Goal: Transaction & Acquisition: Purchase product/service

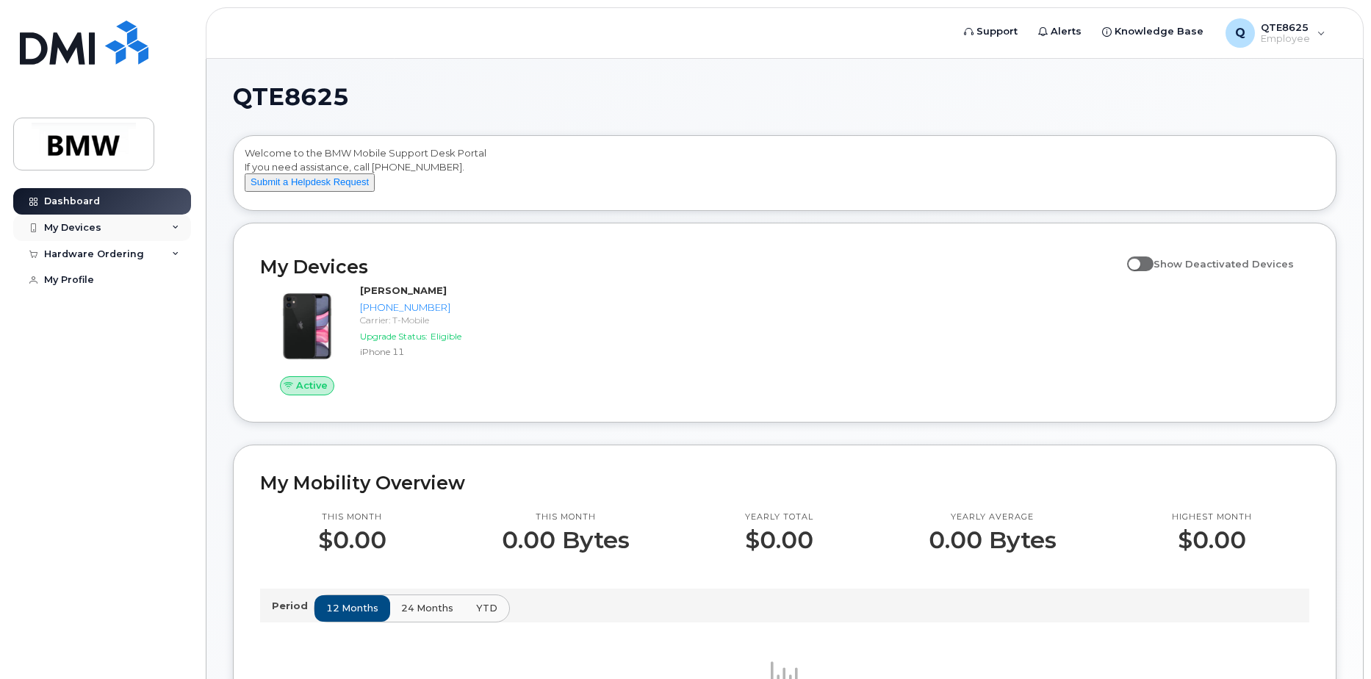
click at [173, 220] on div "My Devices" at bounding box center [102, 228] width 178 height 26
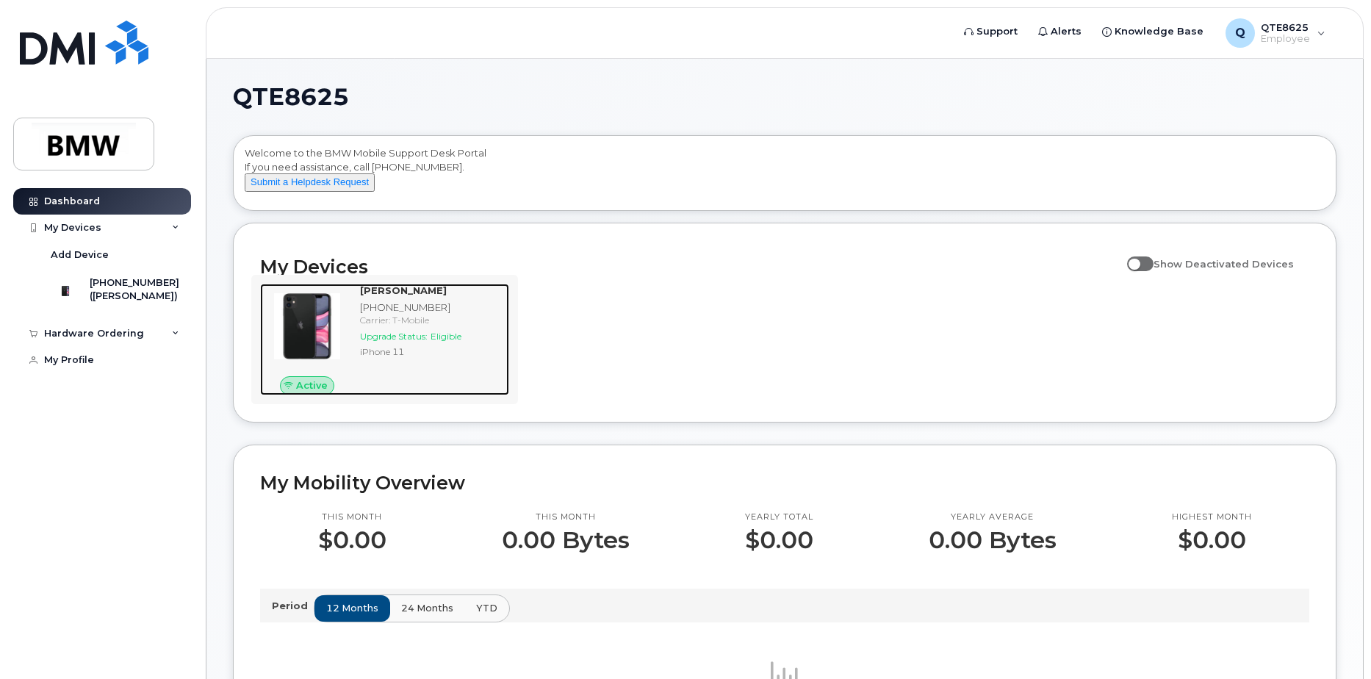
click at [333, 337] on img at bounding box center [307, 326] width 71 height 71
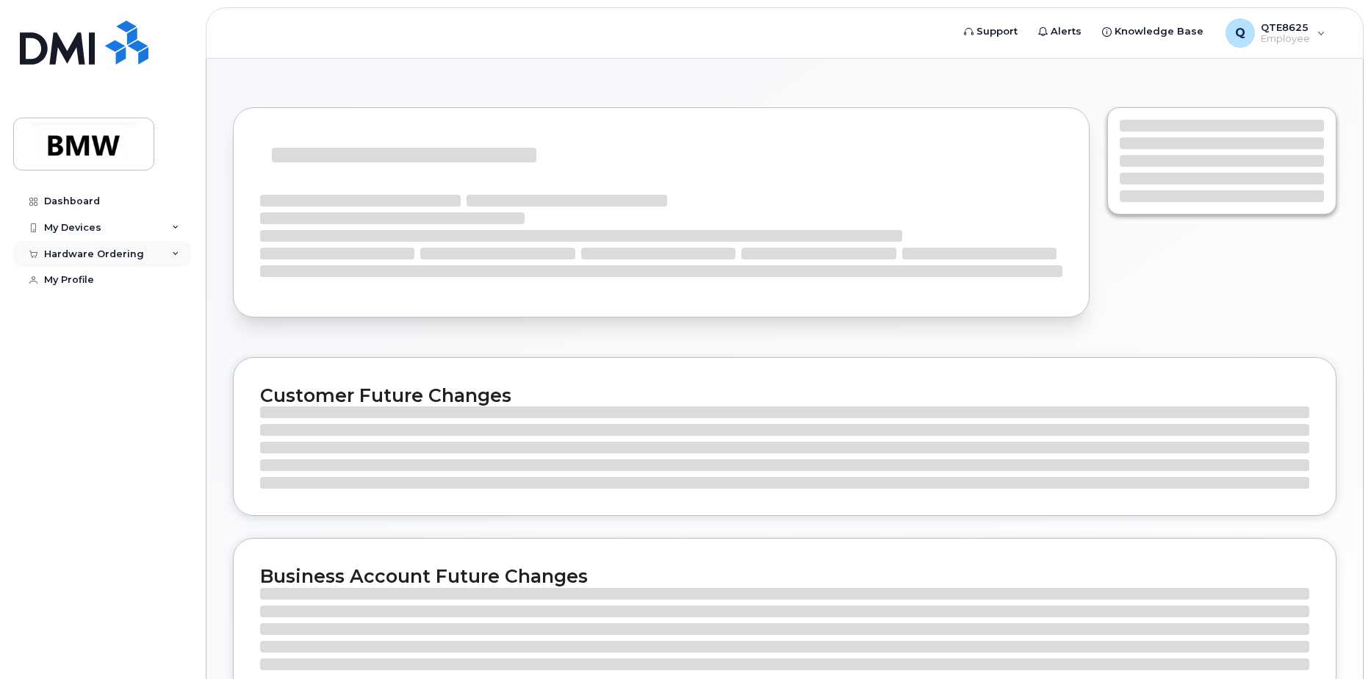
click at [128, 262] on div "Hardware Ordering" at bounding box center [102, 254] width 178 height 26
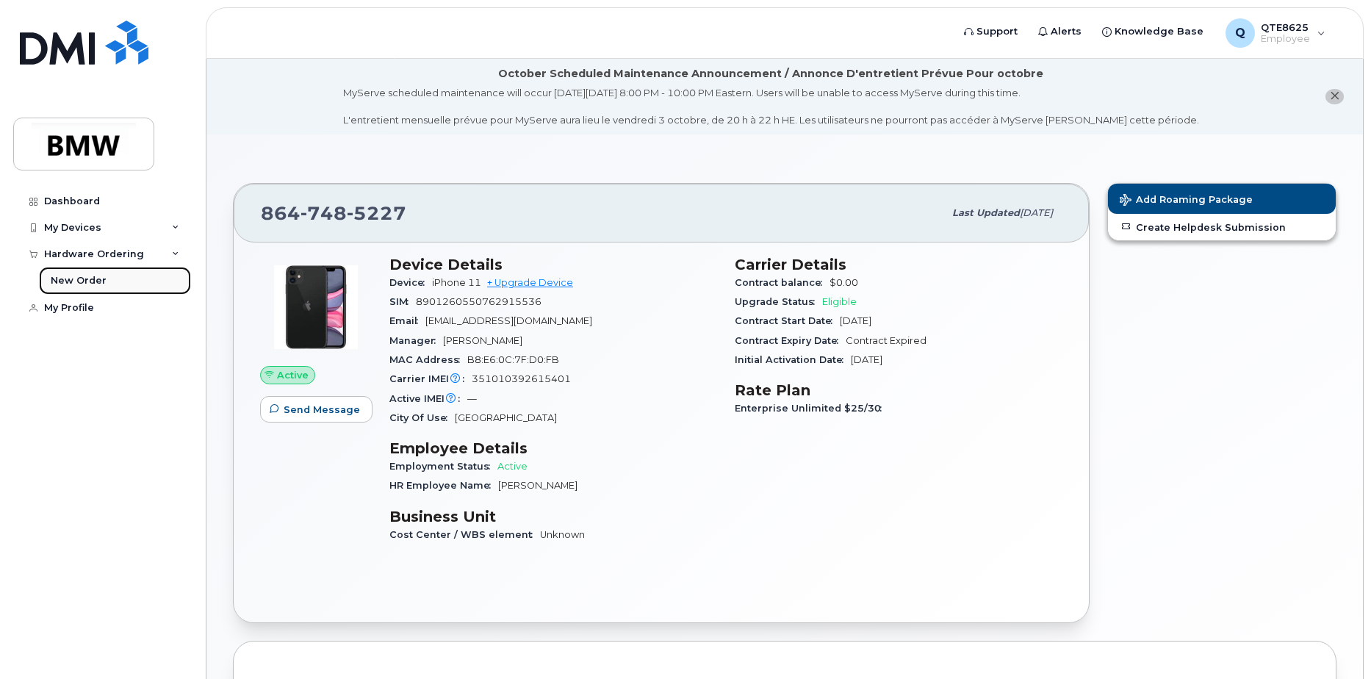
click at [107, 277] on link "New Order" at bounding box center [115, 281] width 152 height 28
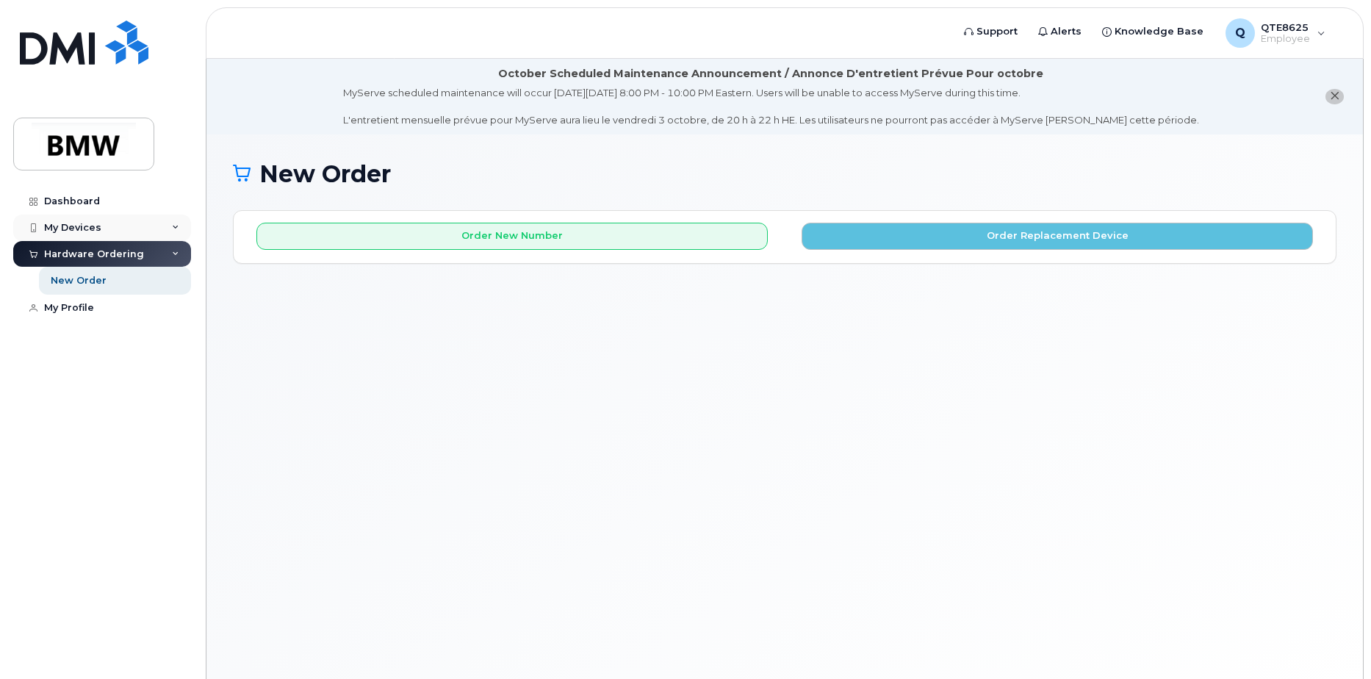
click at [93, 225] on div "My Devices" at bounding box center [72, 228] width 57 height 12
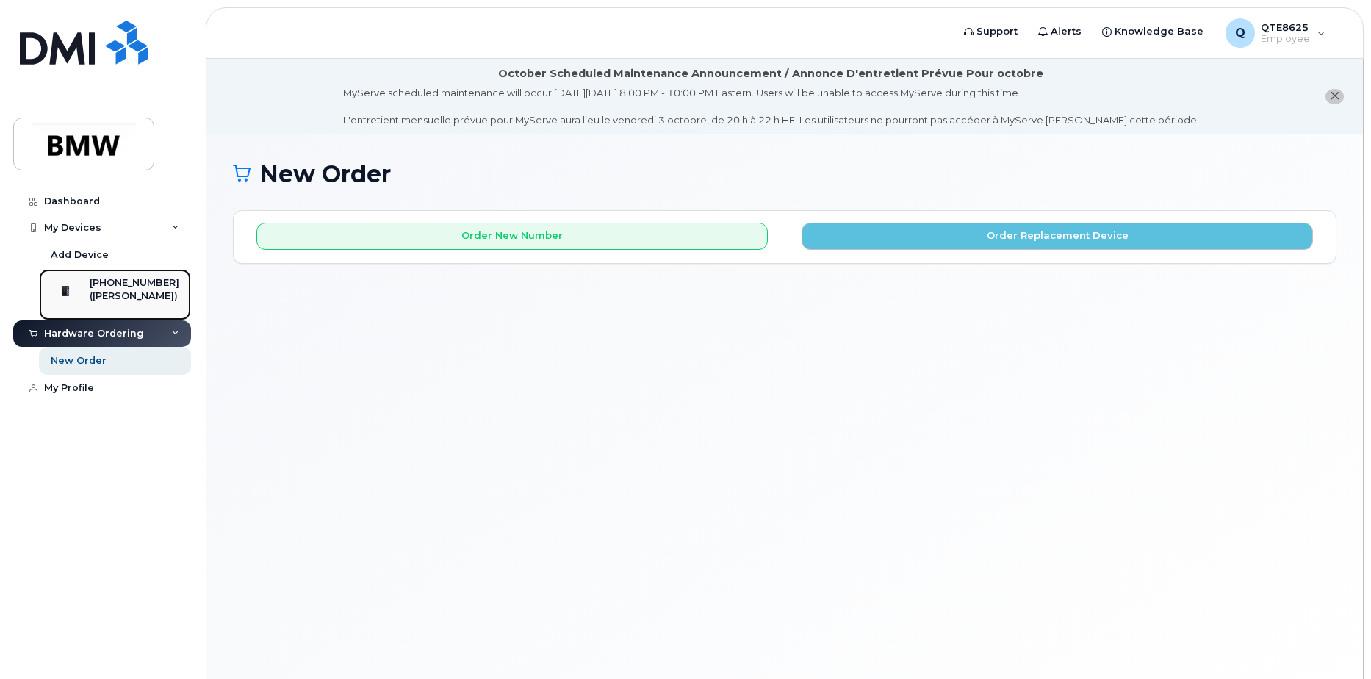
click at [111, 282] on div "[PHONE_NUMBER]" at bounding box center [135, 282] width 90 height 13
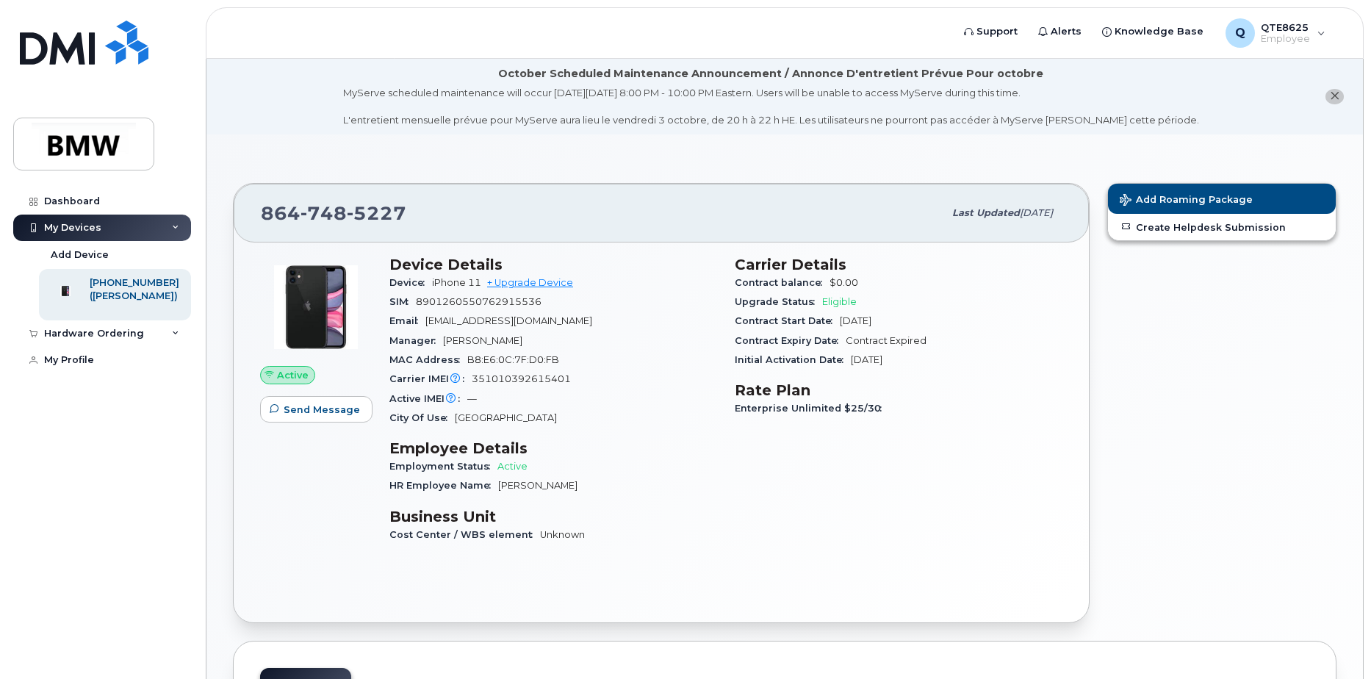
drag, startPoint x: 370, startPoint y: 317, endPoint x: 376, endPoint y: 283, distance: 35.2
click at [371, 320] on div at bounding box center [316, 307] width 112 height 103
click at [140, 339] on div "Hardware Ordering" at bounding box center [102, 333] width 178 height 26
click at [125, 361] on link "New Order" at bounding box center [115, 361] width 152 height 28
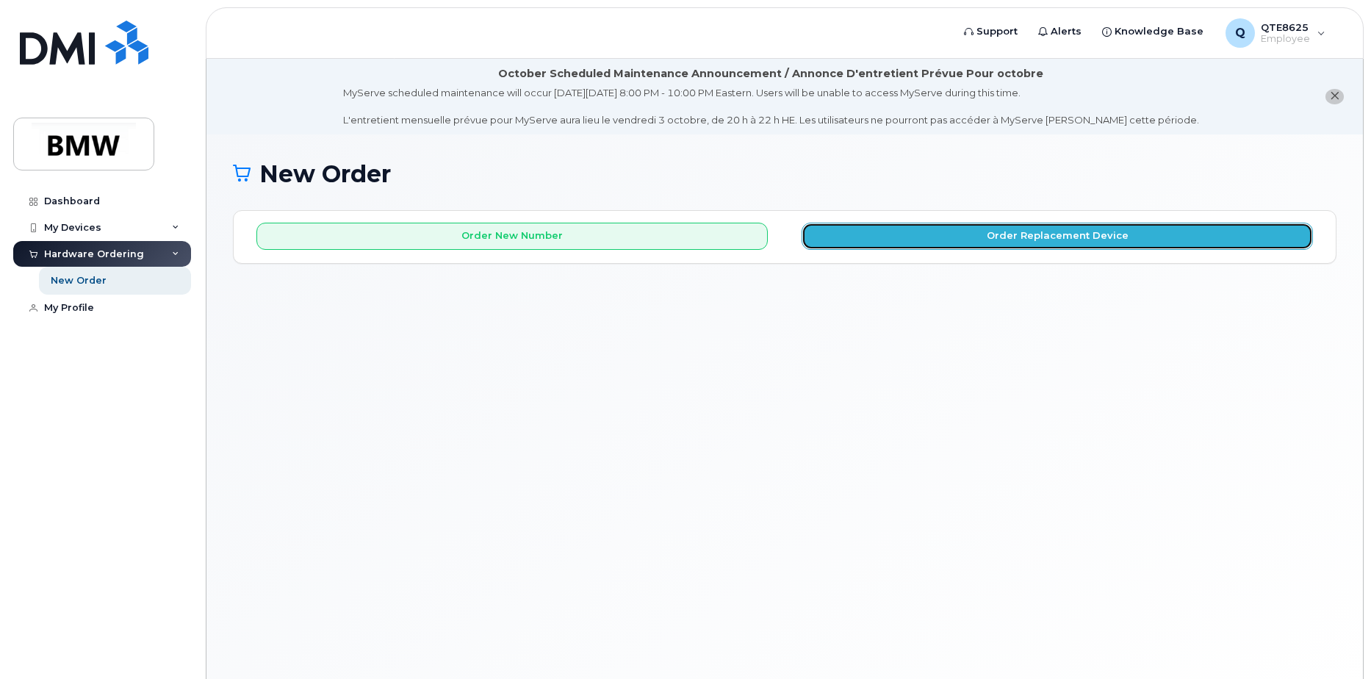
click at [858, 243] on button "Order Replacement Device" at bounding box center [1058, 236] width 512 height 27
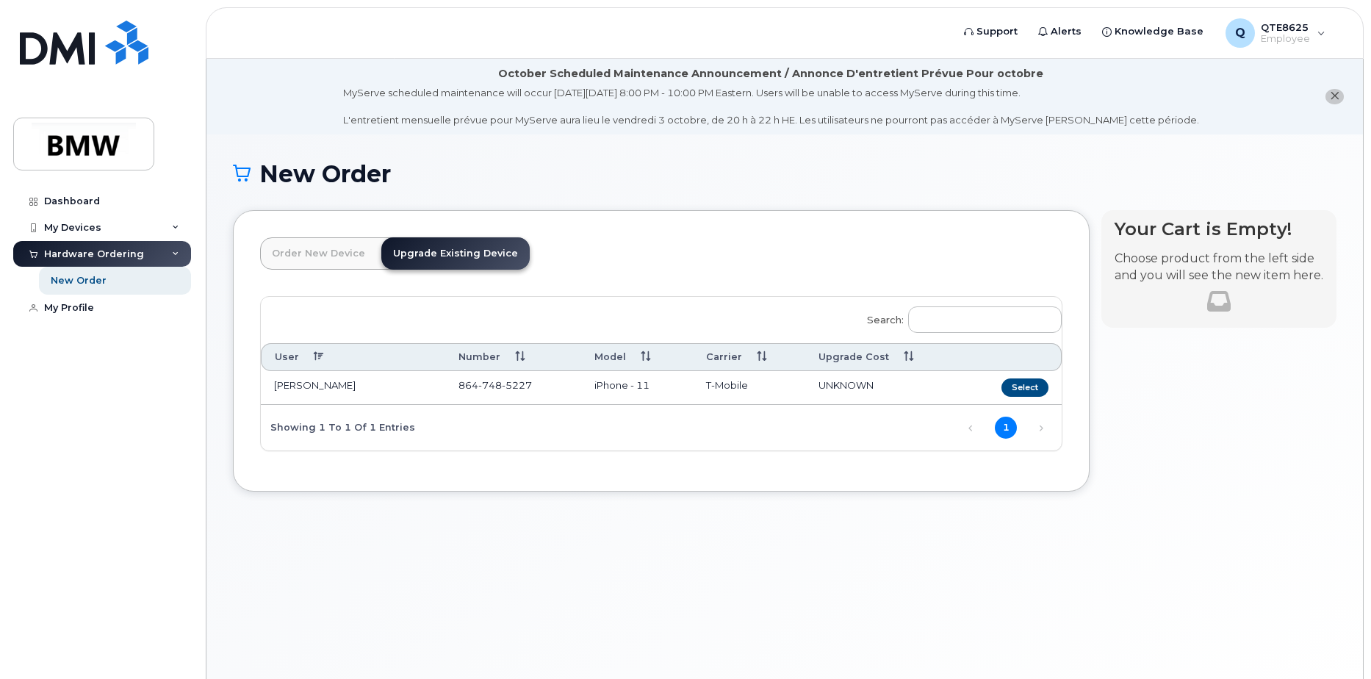
click at [294, 243] on link "Order New Device" at bounding box center [318, 253] width 117 height 32
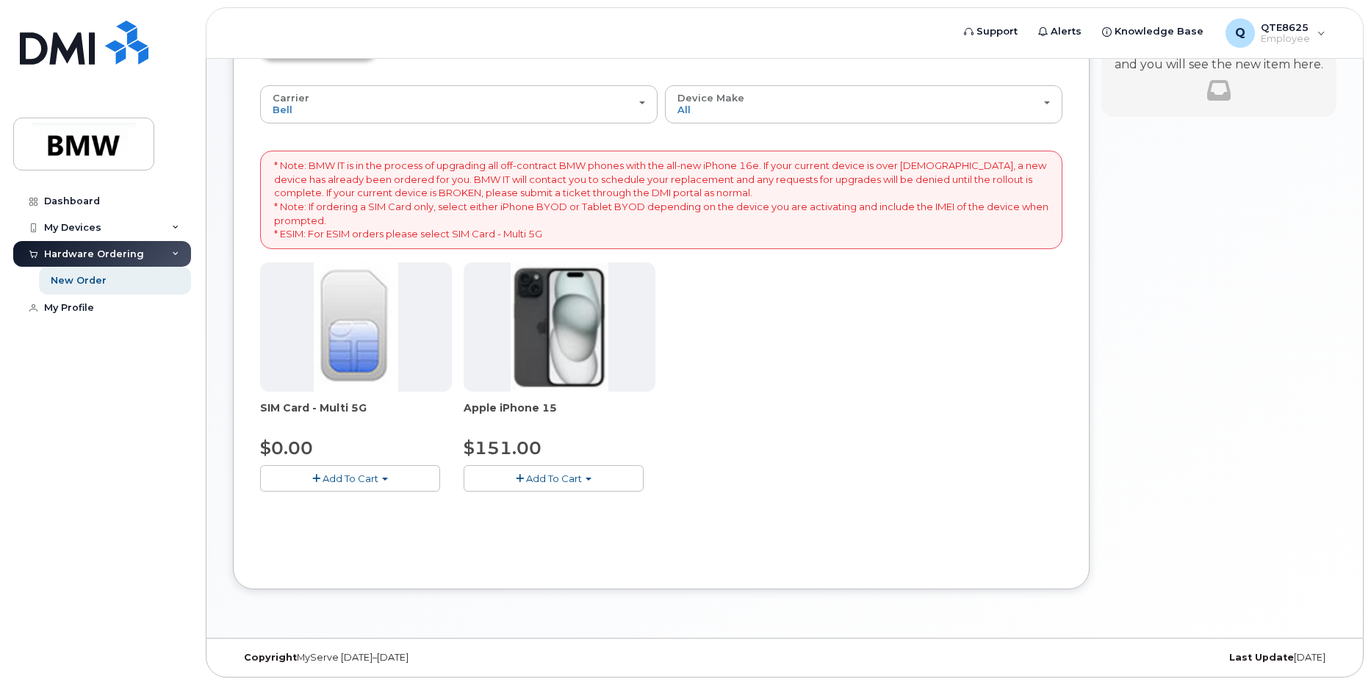
scroll to position [217, 0]
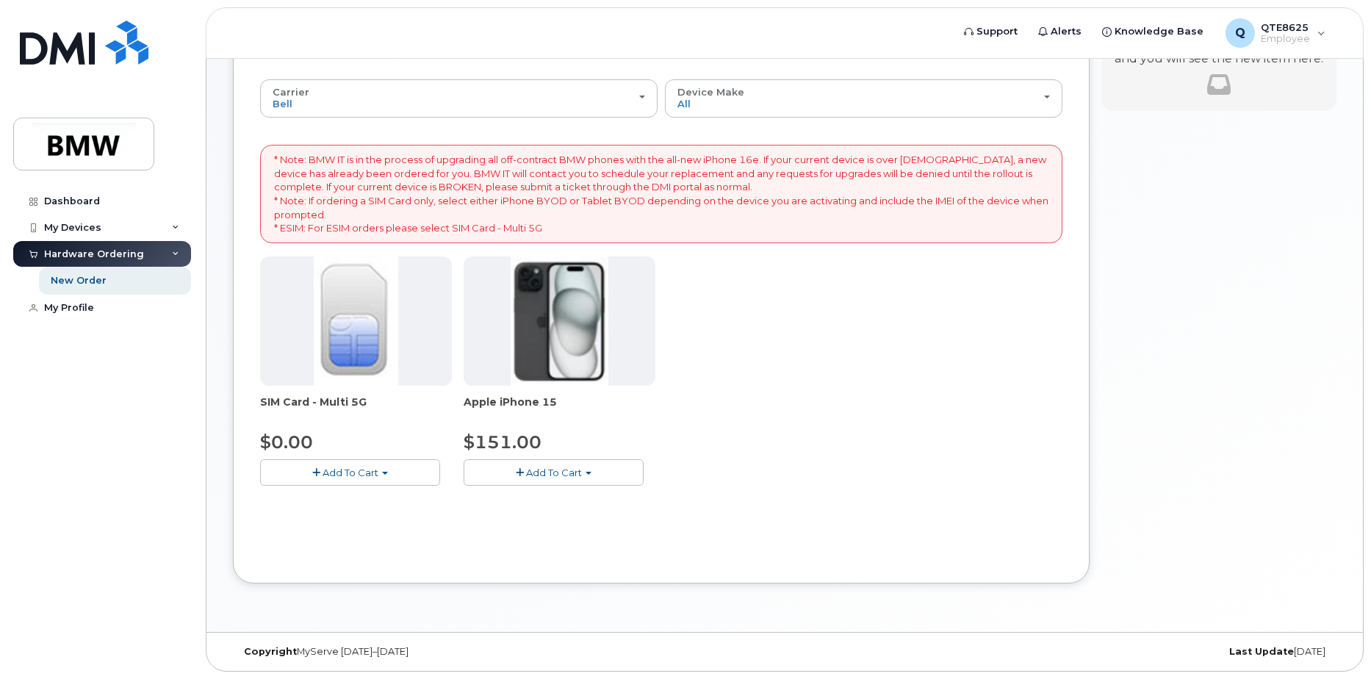
click at [476, 118] on div "Carrier Bell T-Mobile Bell T-Mobile Device Make All iPhone All iPhone * Note: B…" at bounding box center [661, 294] width 803 height 430
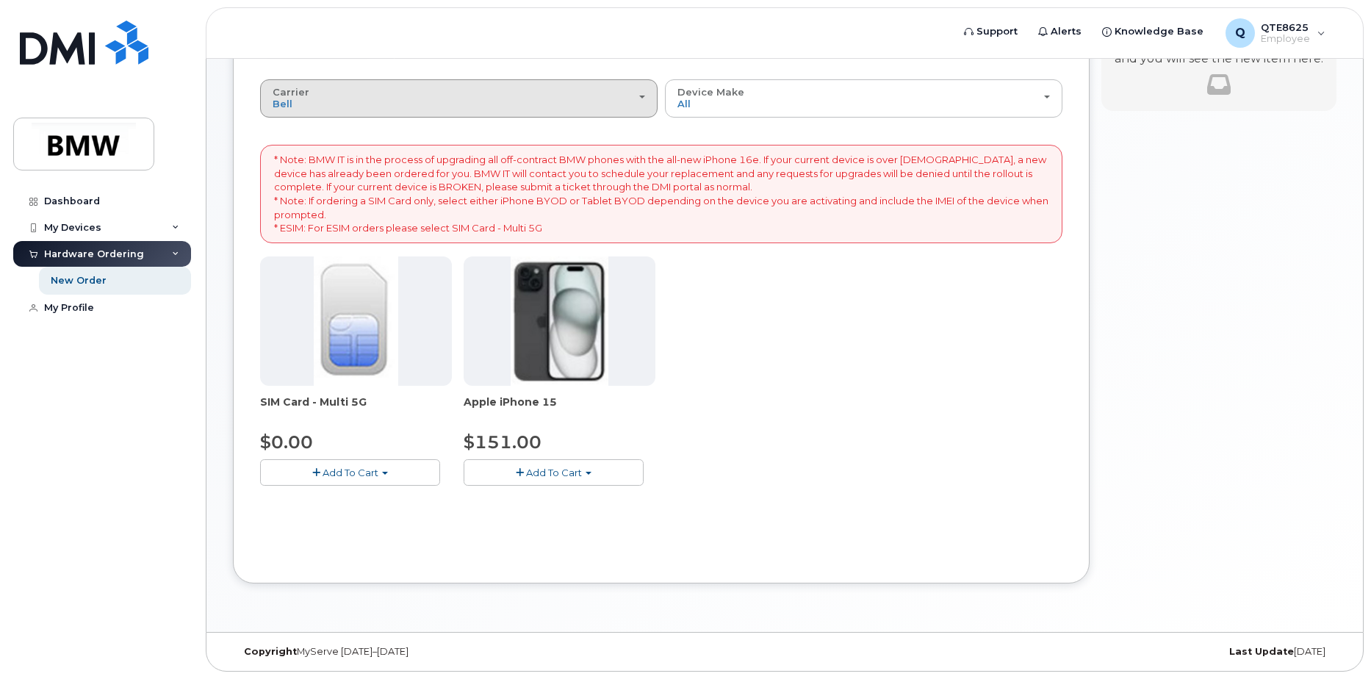
click at [486, 101] on div "Carrier Bell T-Mobile" at bounding box center [459, 98] width 373 height 23
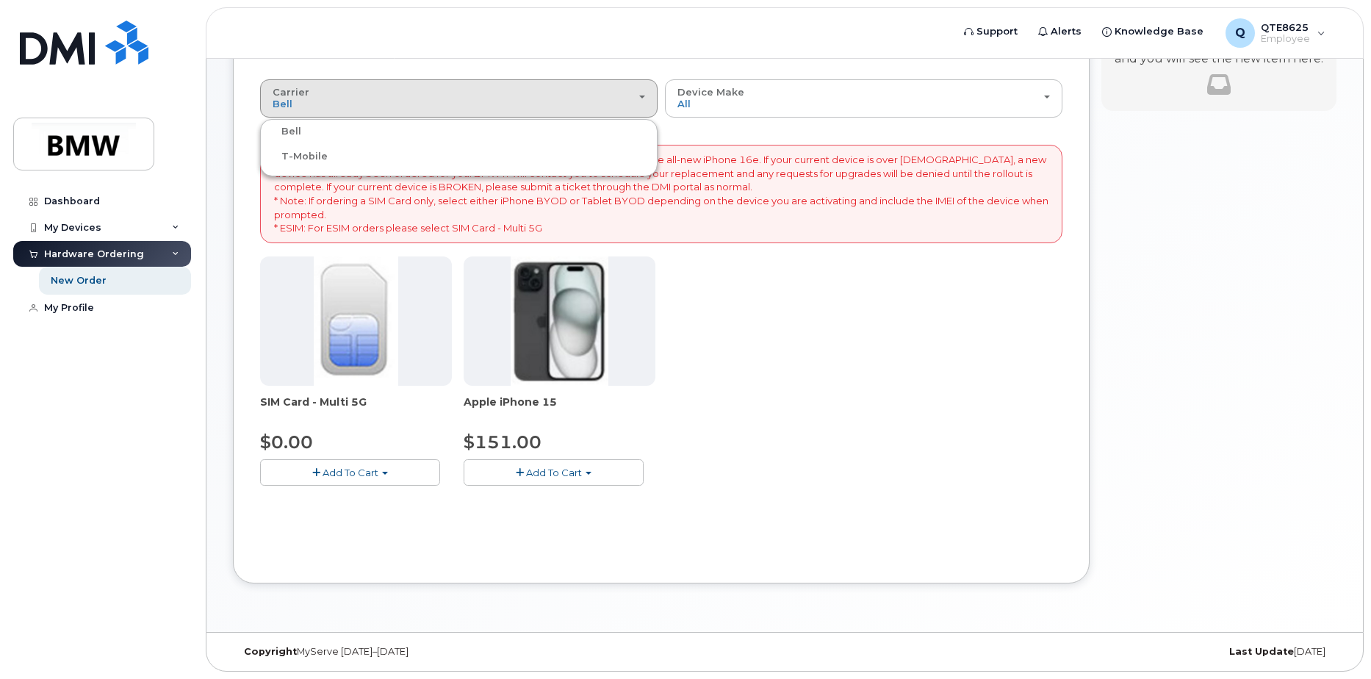
click at [327, 164] on div "T-Mobile" at bounding box center [459, 157] width 390 height 18
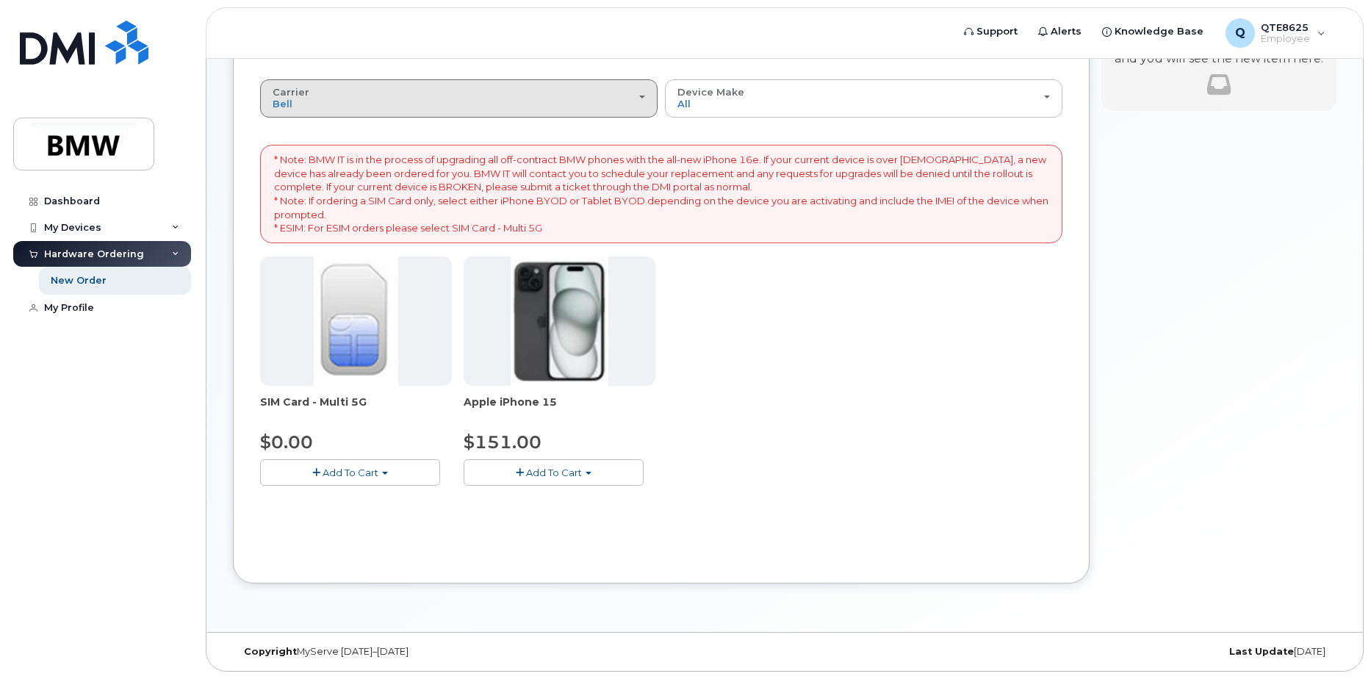
drag, startPoint x: 331, startPoint y: 112, endPoint x: 329, endPoint y: 121, distance: 8.6
click at [331, 112] on button "Carrier Bell T-Mobile" at bounding box center [459, 98] width 398 height 38
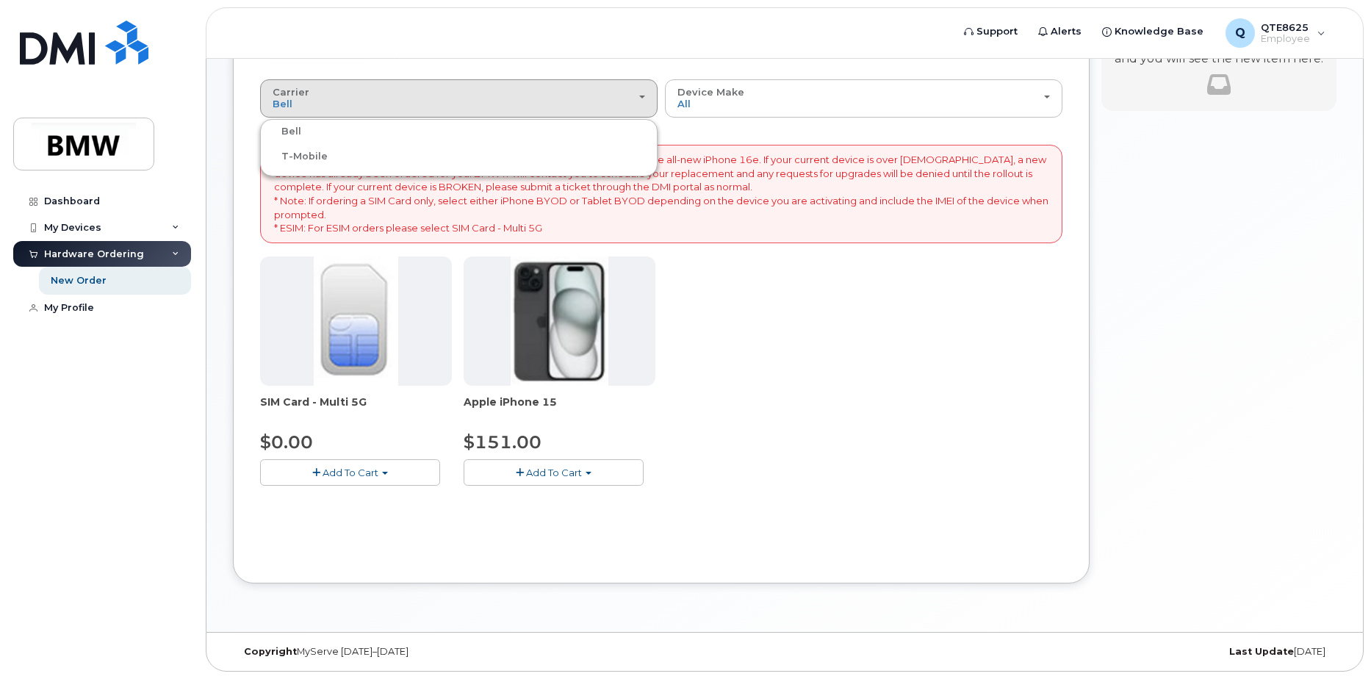
click at [306, 159] on label "T-Mobile" at bounding box center [296, 157] width 64 height 18
click at [0, 0] on input "T-Mobile" at bounding box center [0, 0] width 0 height 0
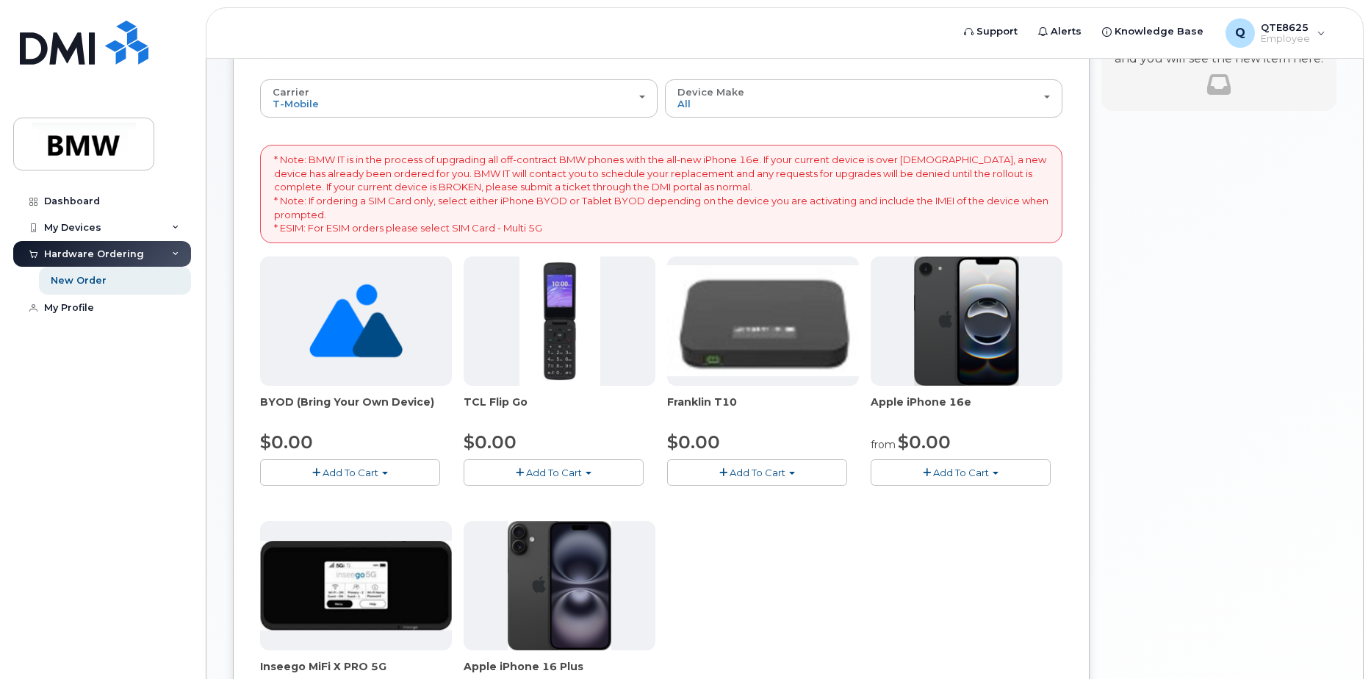
click at [963, 477] on span "Add To Cart" at bounding box center [961, 473] width 56 height 12
click at [968, 495] on link "$0.00 - 30 Month Activation (128GB)" at bounding box center [981, 500] width 212 height 18
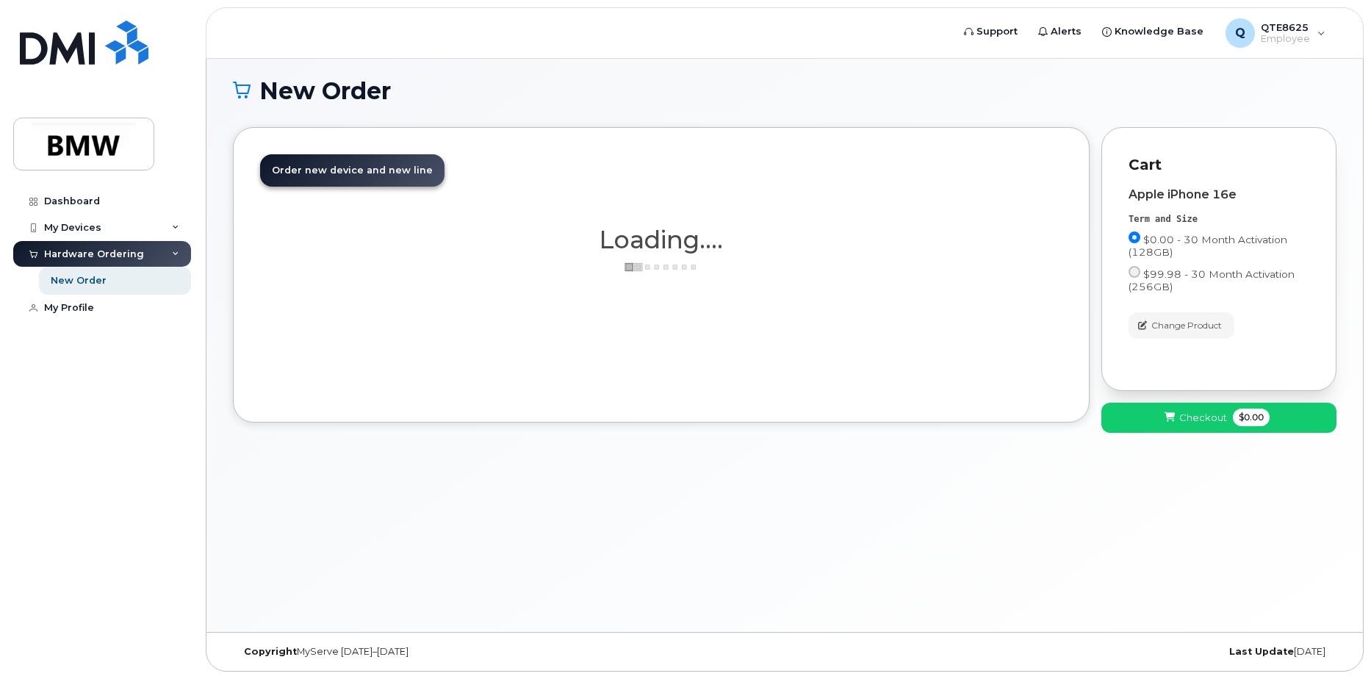
scroll to position [83, 0]
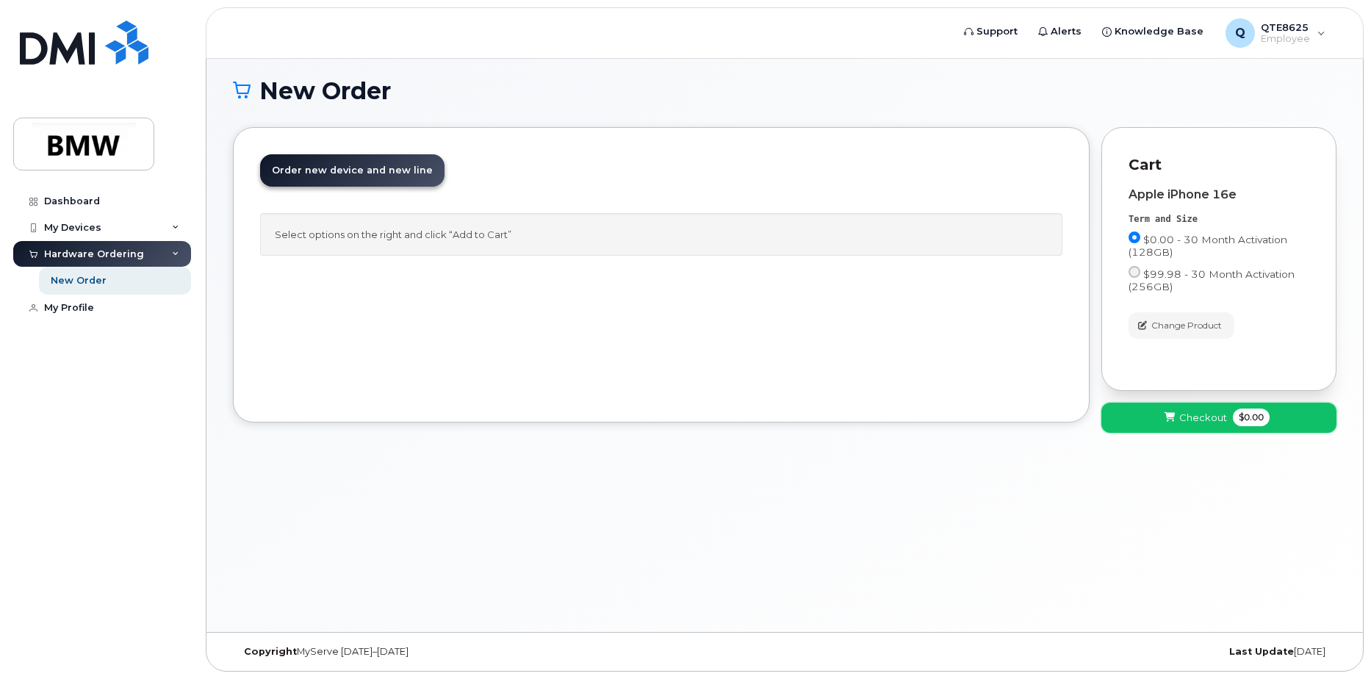
click at [1284, 431] on button "Checkout $0.00" at bounding box center [1219, 418] width 235 height 30
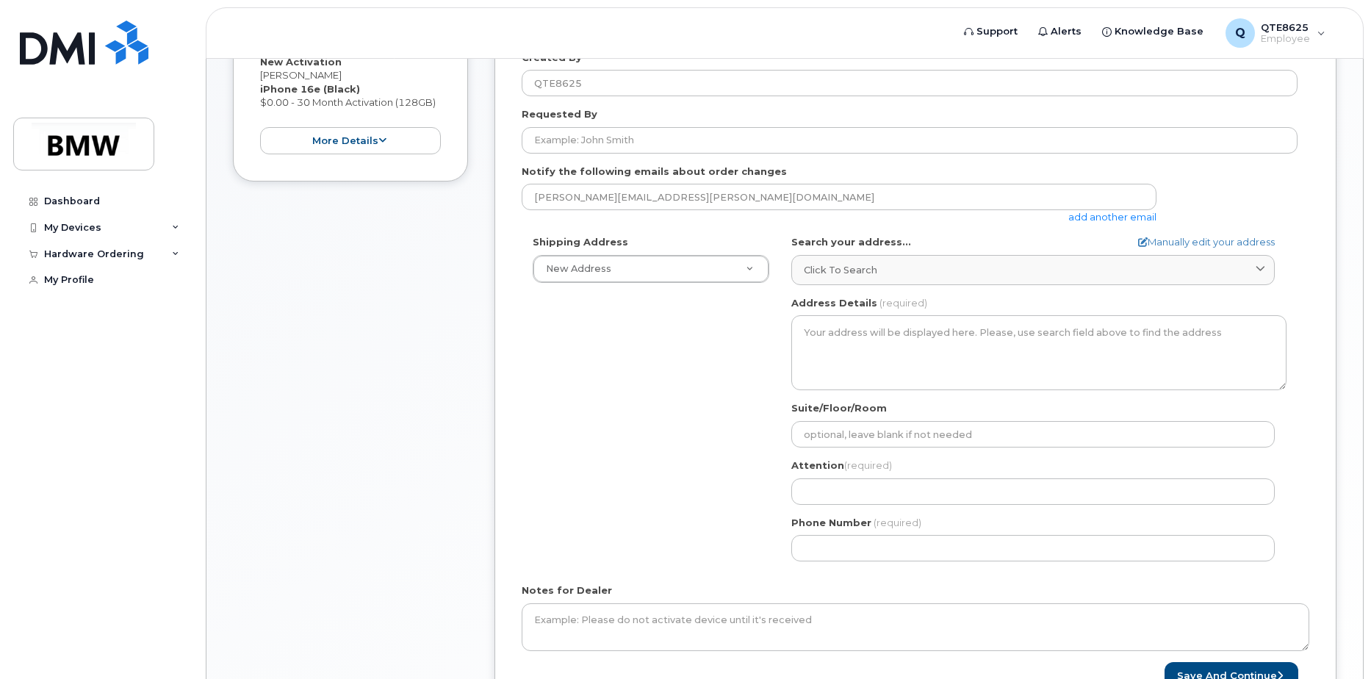
scroll to position [375, 0]
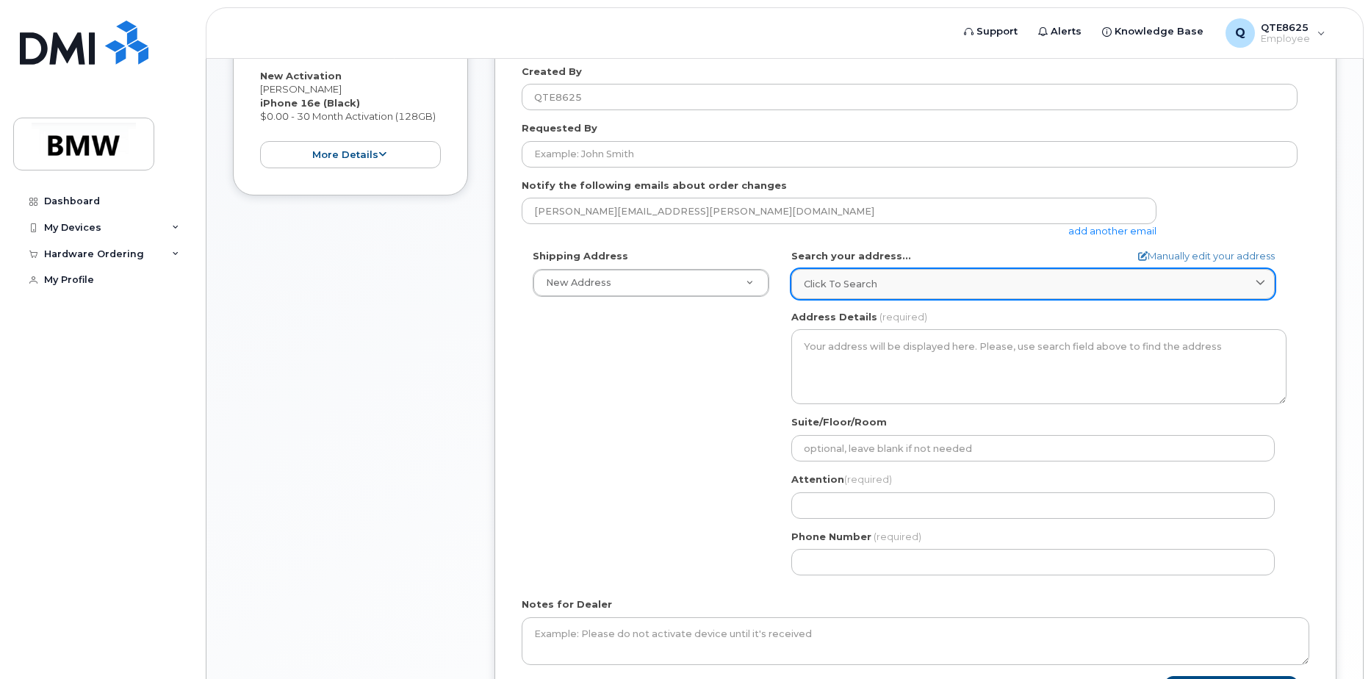
click at [886, 279] on div "Click to search" at bounding box center [1033, 284] width 459 height 14
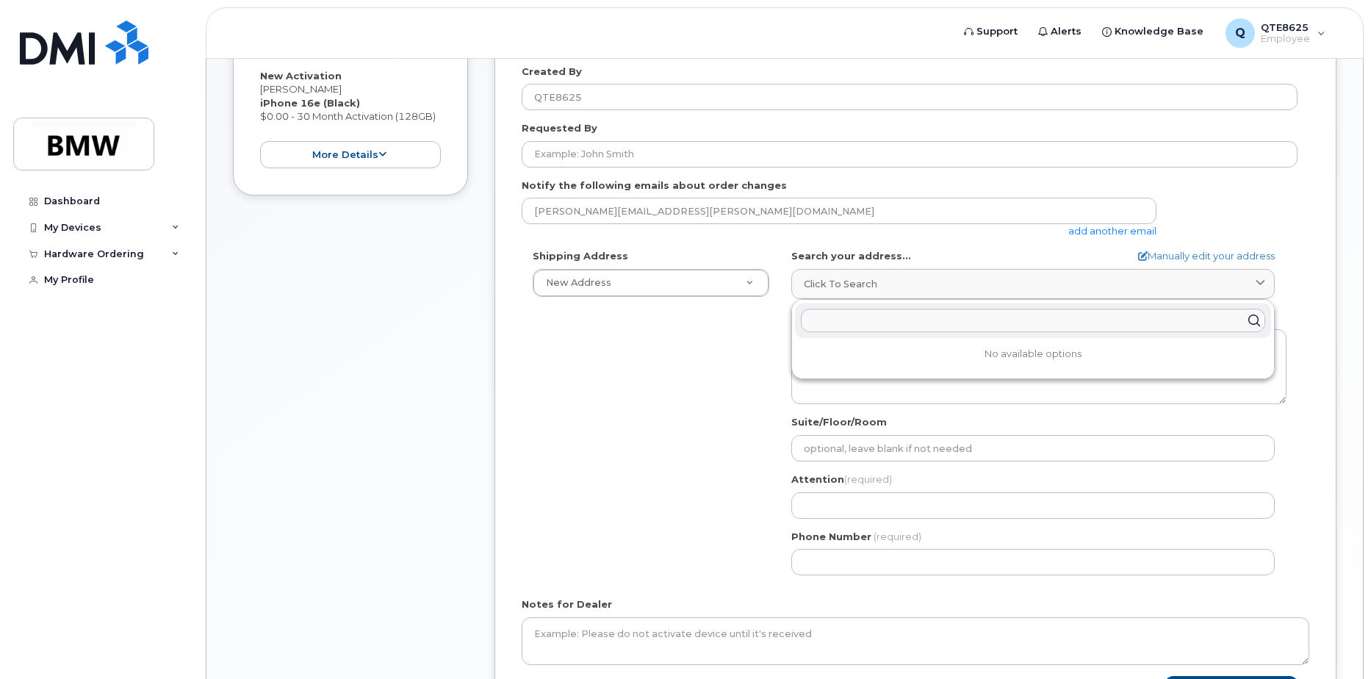
click at [908, 351] on p "No available options" at bounding box center [1033, 354] width 476 height 13
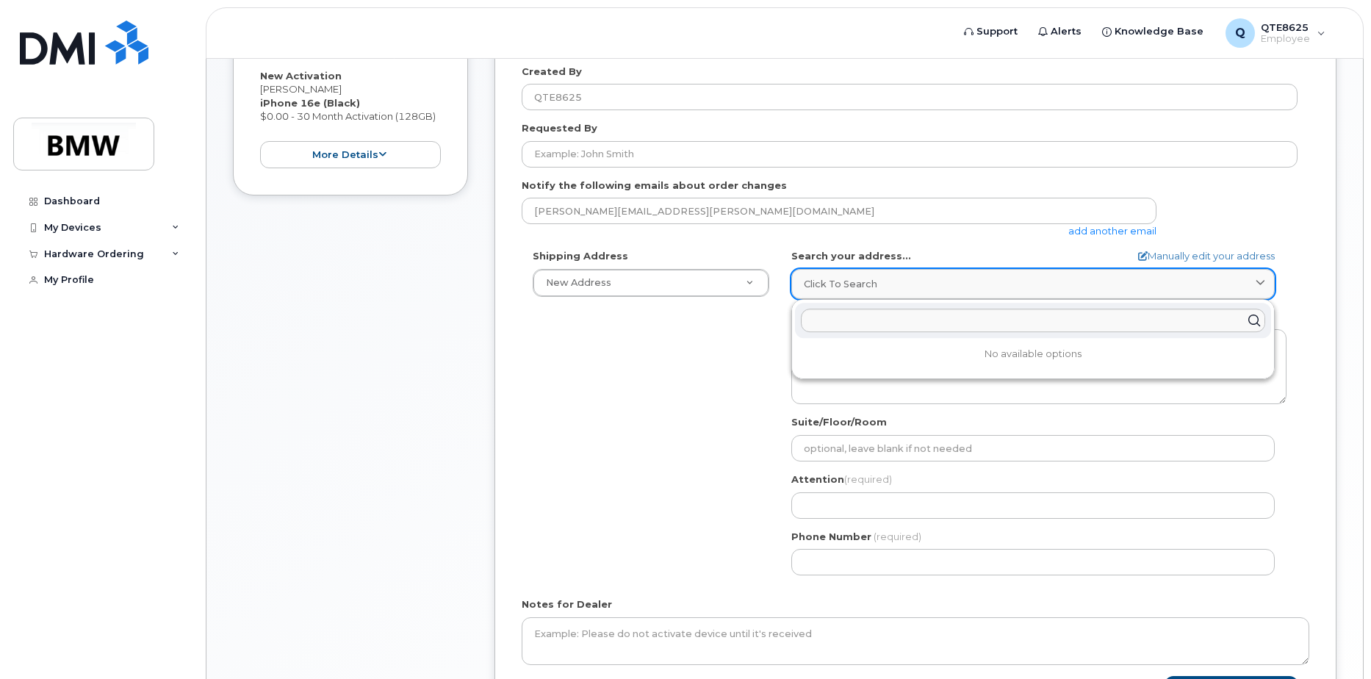
click at [906, 283] on div "Click to search" at bounding box center [1033, 284] width 459 height 14
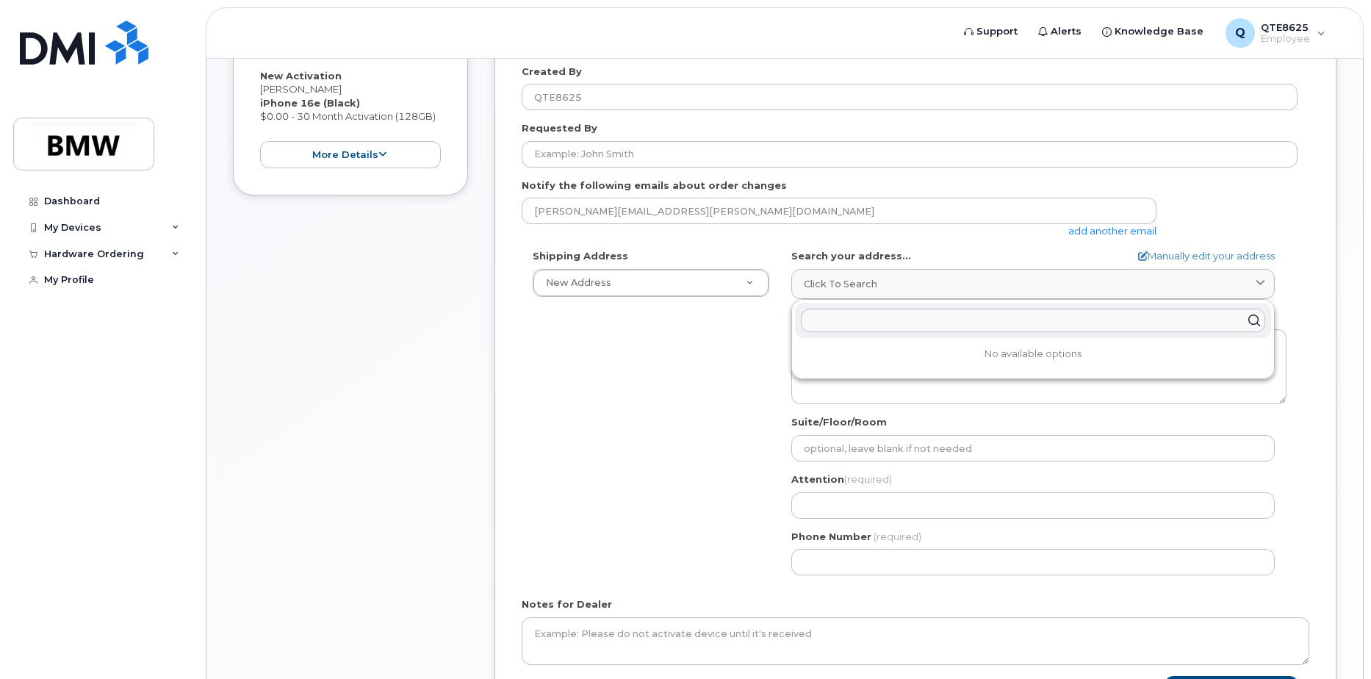
click at [677, 343] on div "Shipping Address New Address New Address BMW MC Plant BMW North America Financi…" at bounding box center [910, 417] width 776 height 337
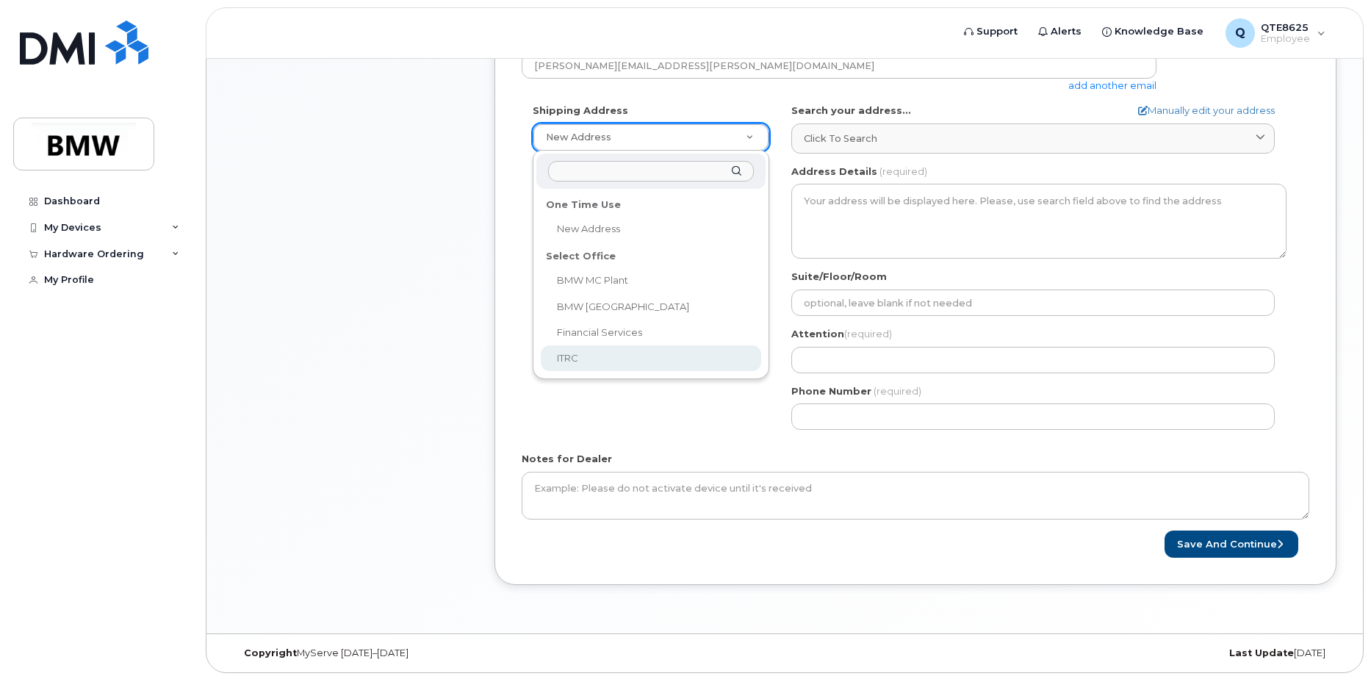
scroll to position [522, 0]
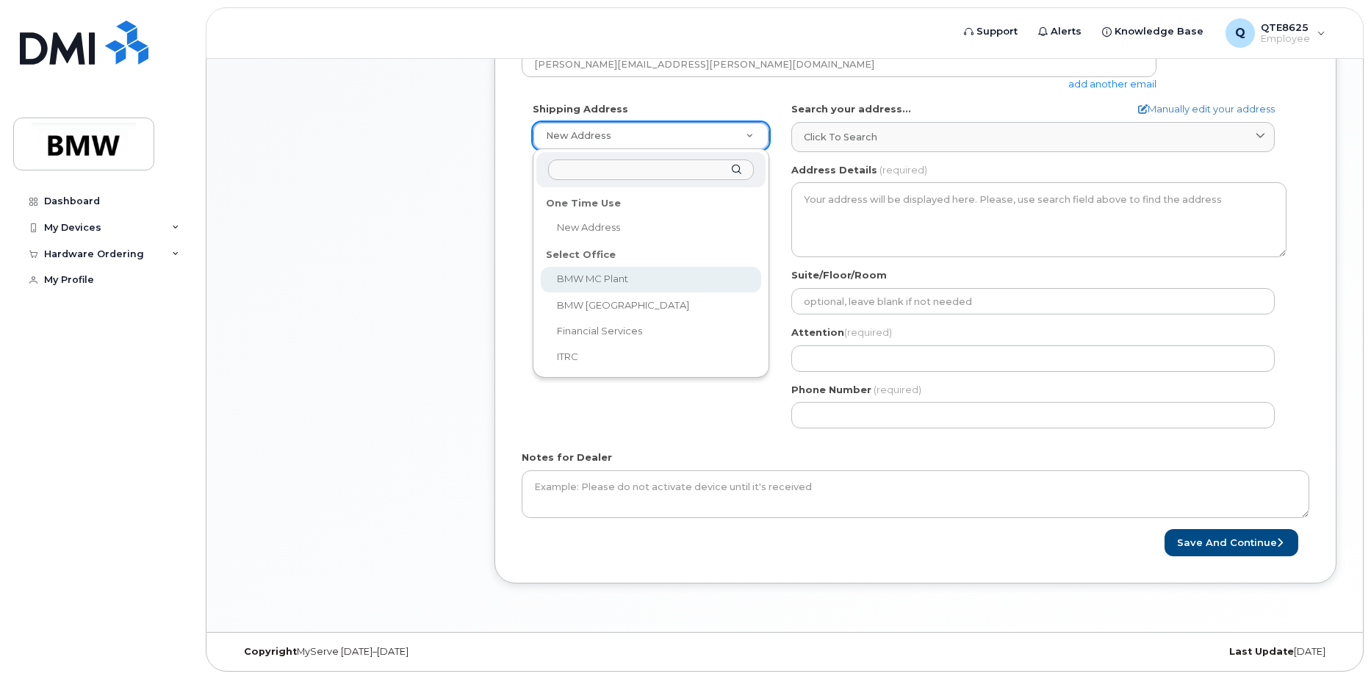
select select
type textarea "1400 Highway 101 S GREER SC 29651-6731 UNITED STATES Greer South Carolina 29651…"
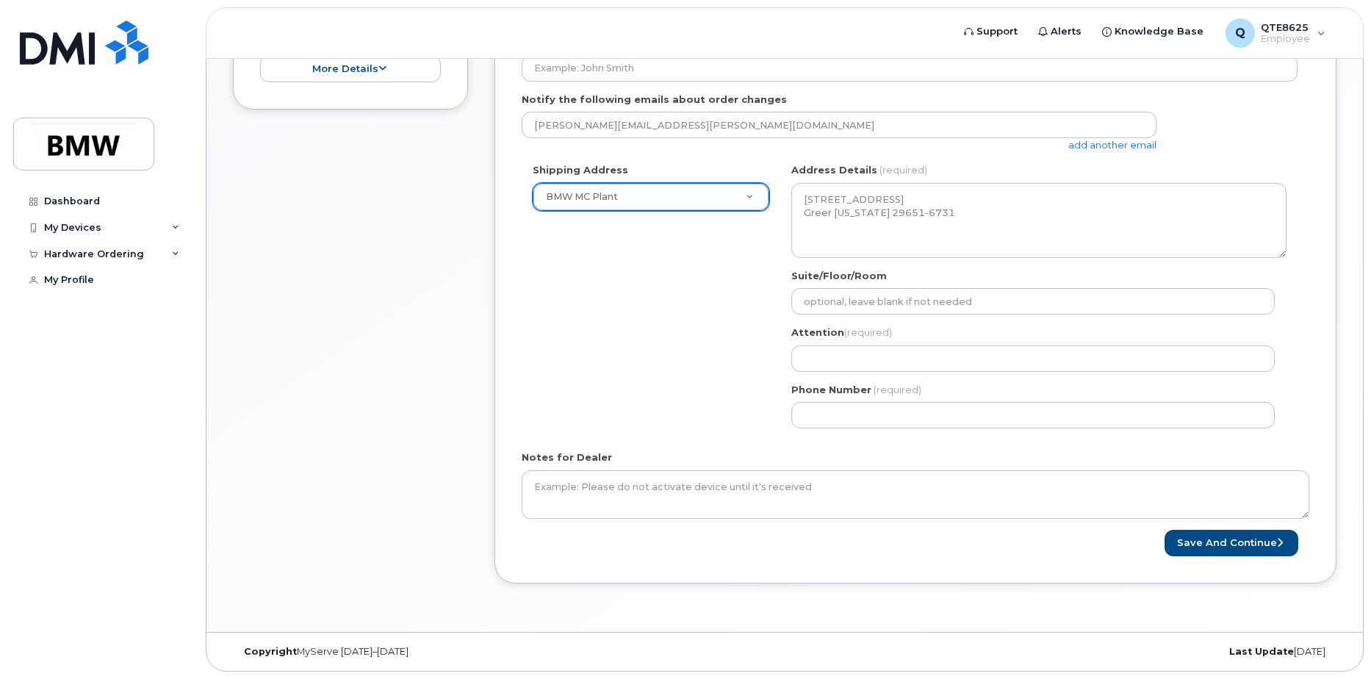
scroll to position [461, 0]
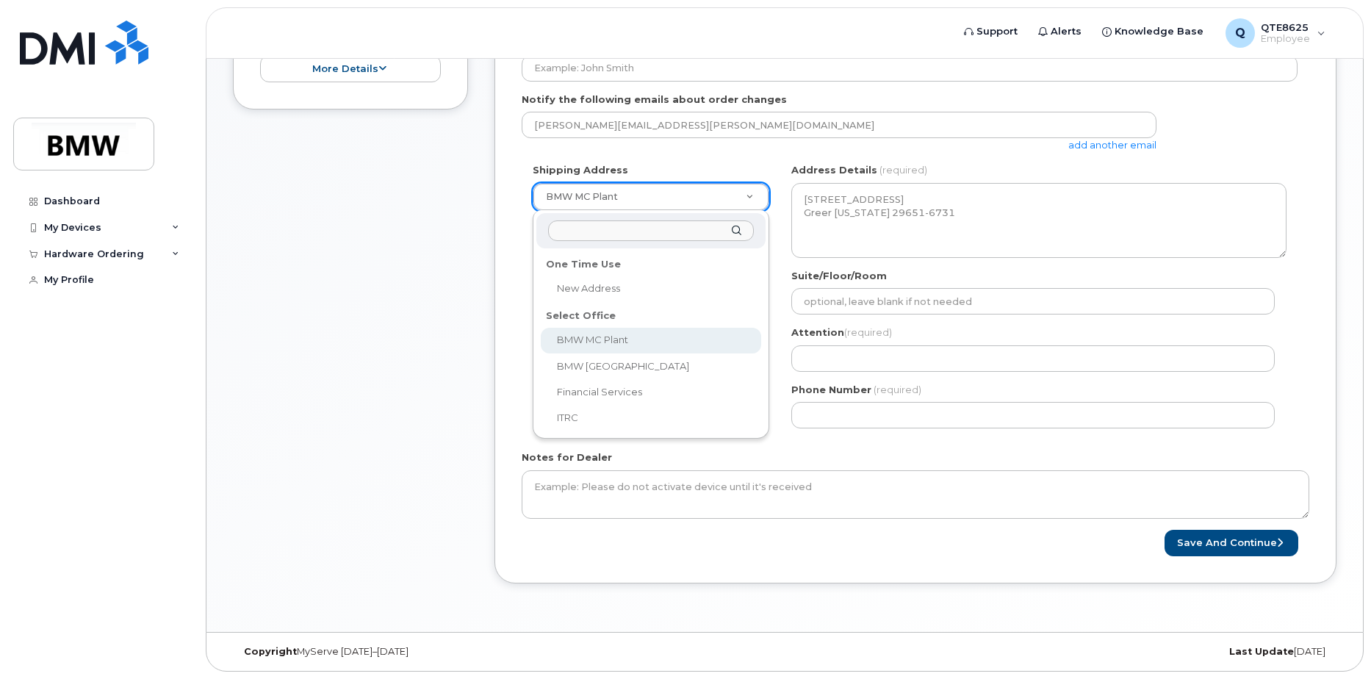
select select
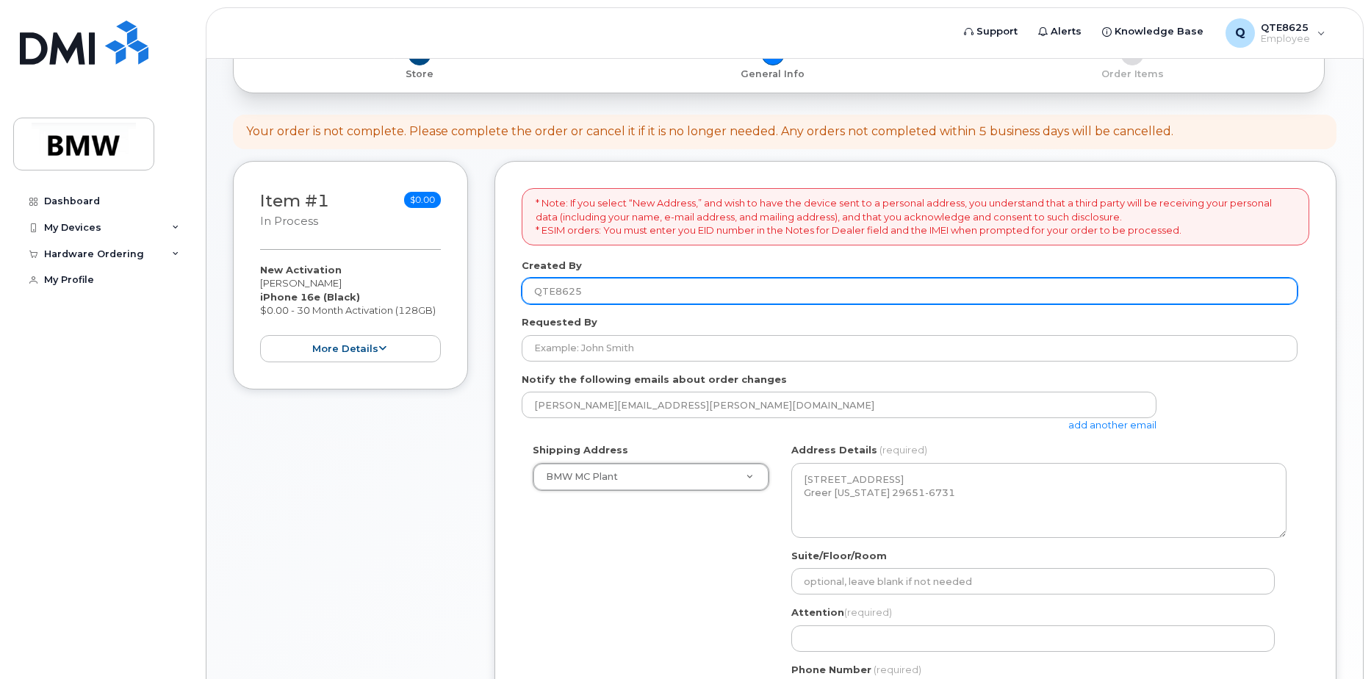
scroll to position [93, 0]
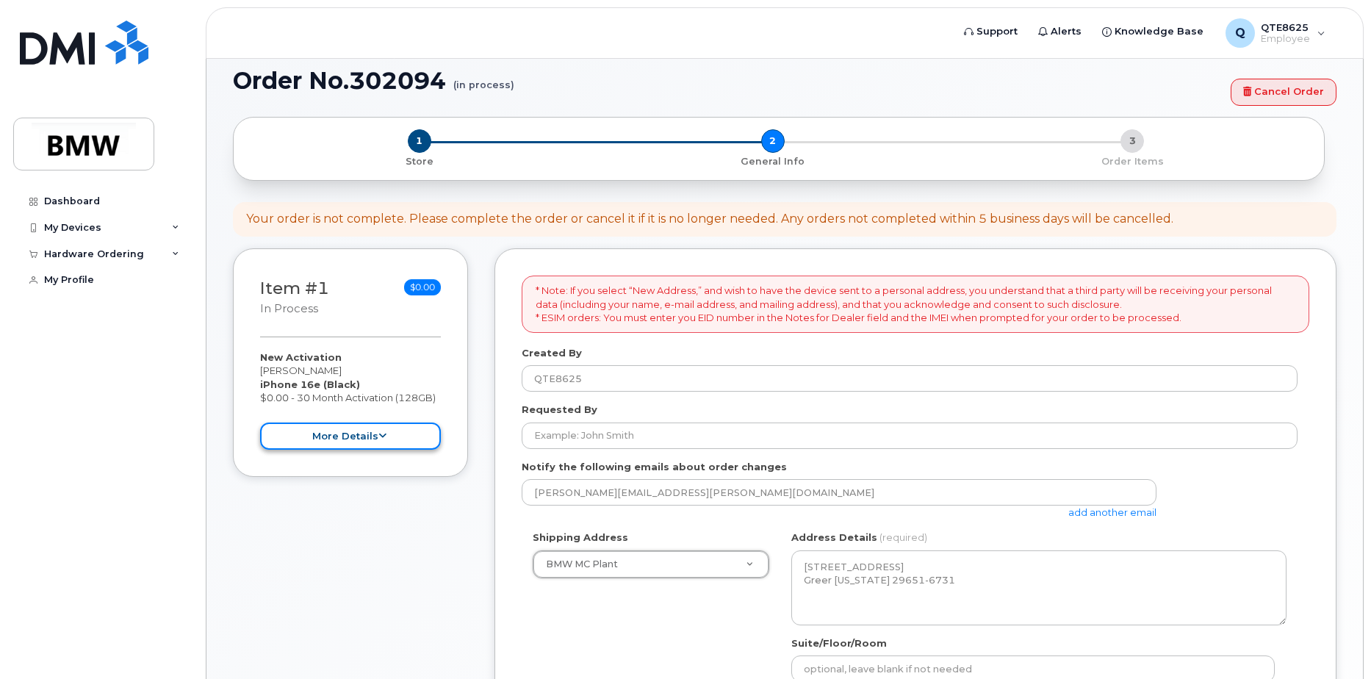
click at [395, 442] on button "more details" at bounding box center [350, 436] width 181 height 27
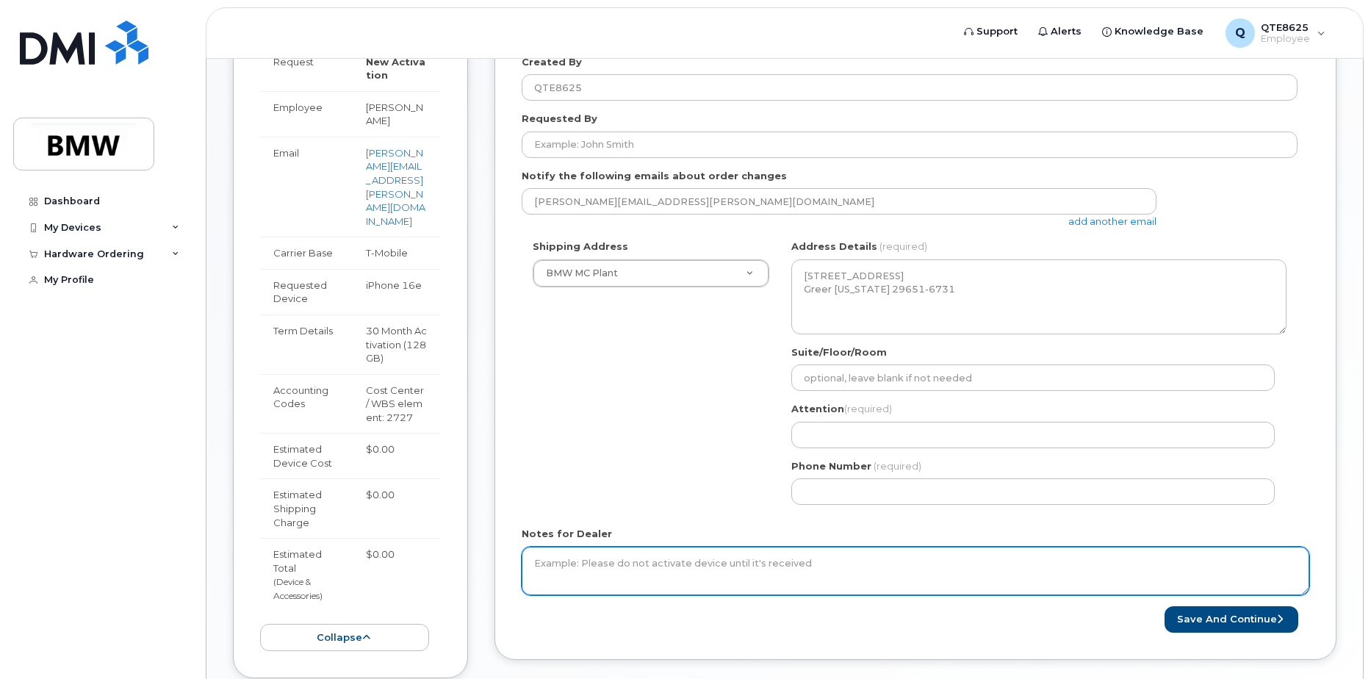
scroll to position [461, 0]
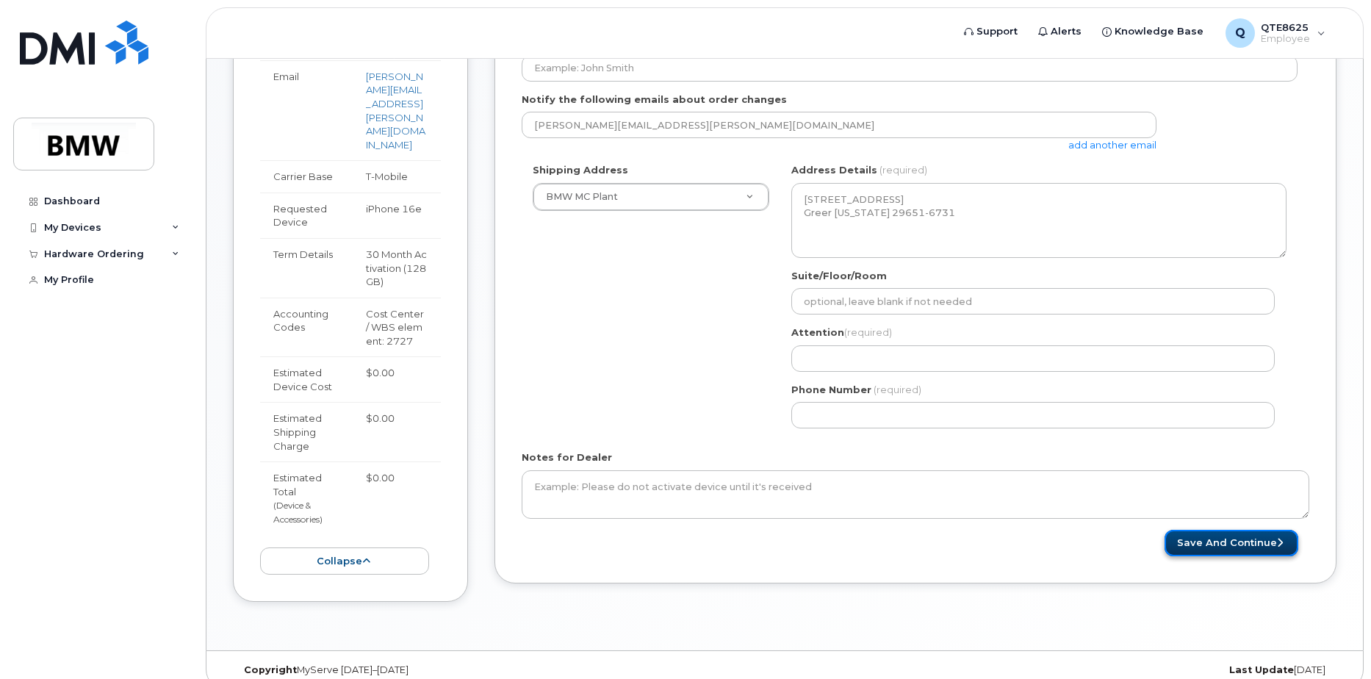
click at [1264, 545] on button "Save and Continue" at bounding box center [1232, 543] width 134 height 27
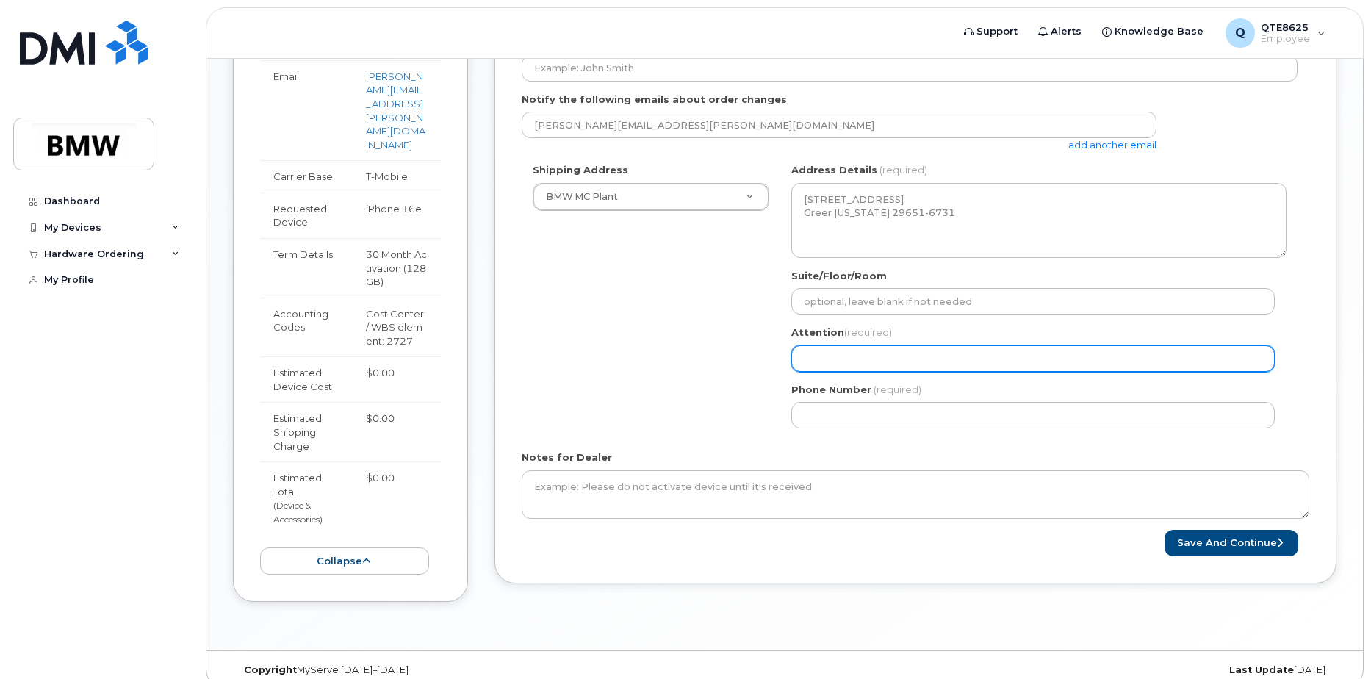
click at [850, 368] on input "Attention (required)" at bounding box center [1034, 358] width 484 height 26
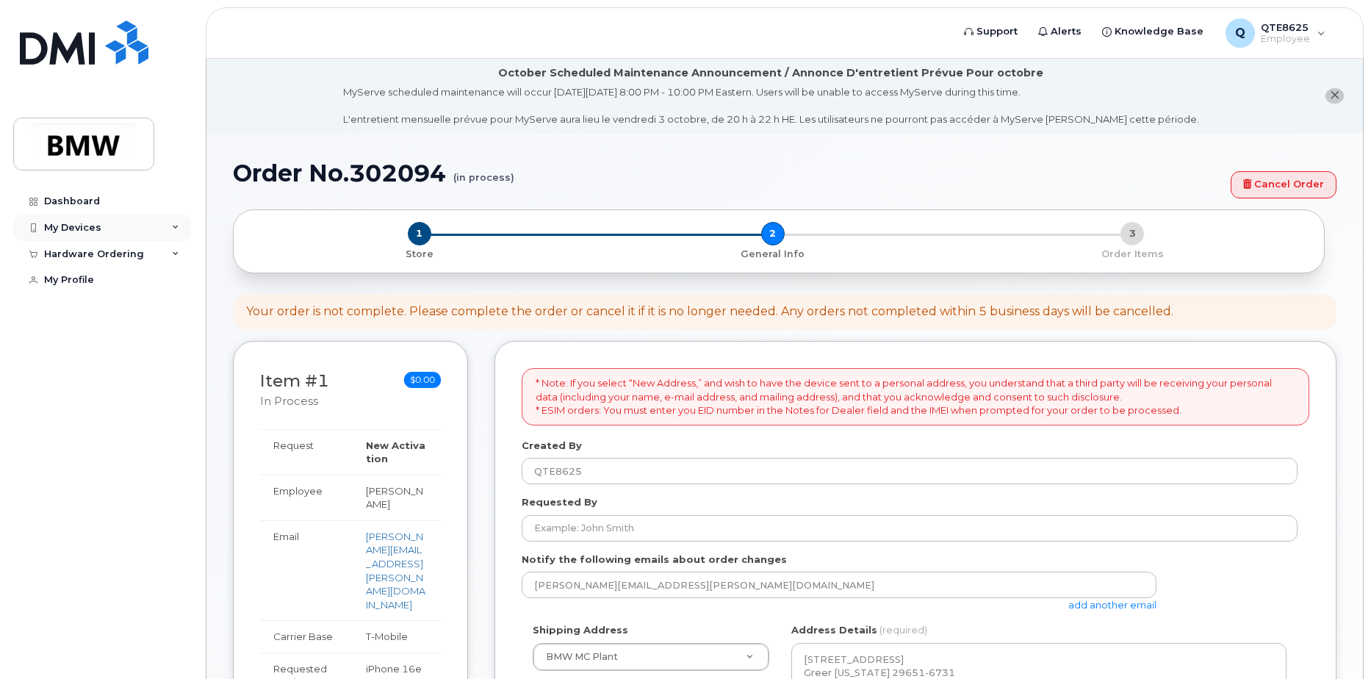
scroll to position [0, 0]
click at [1336, 99] on icon "close notification" at bounding box center [1335, 96] width 10 height 10
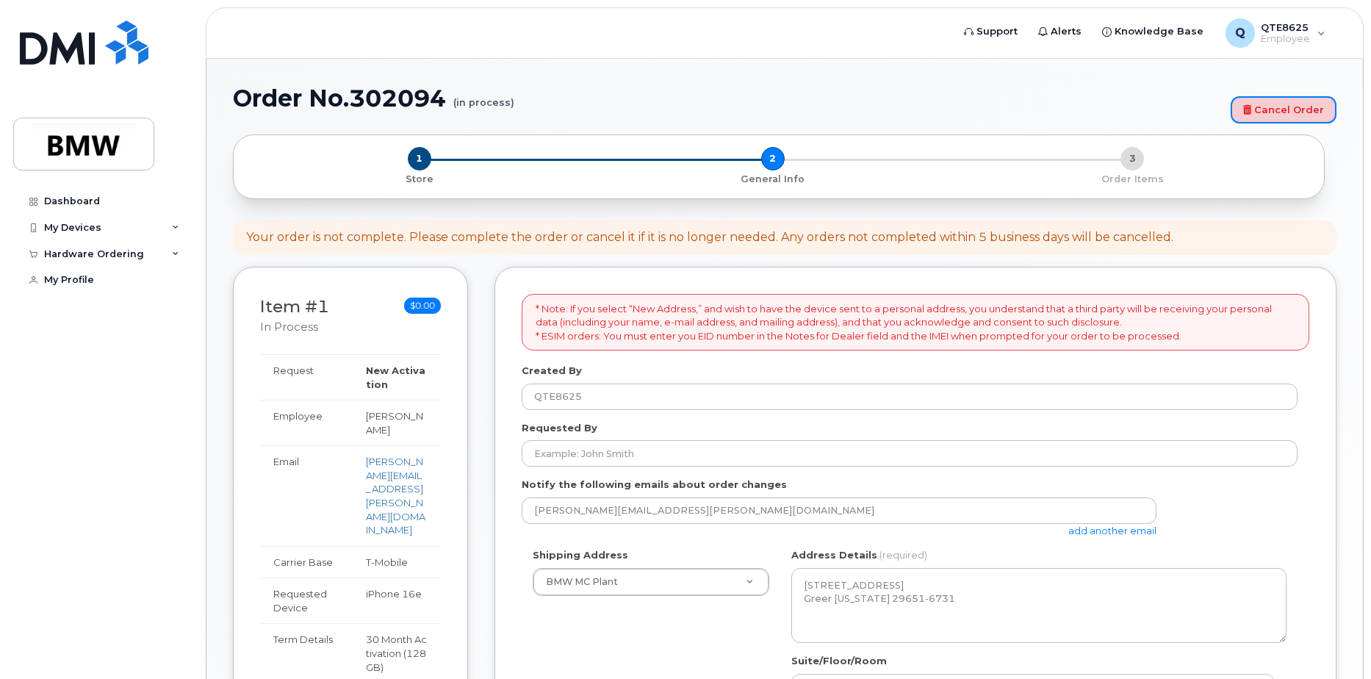
click at [1302, 105] on link "Cancel Order" at bounding box center [1284, 109] width 106 height 27
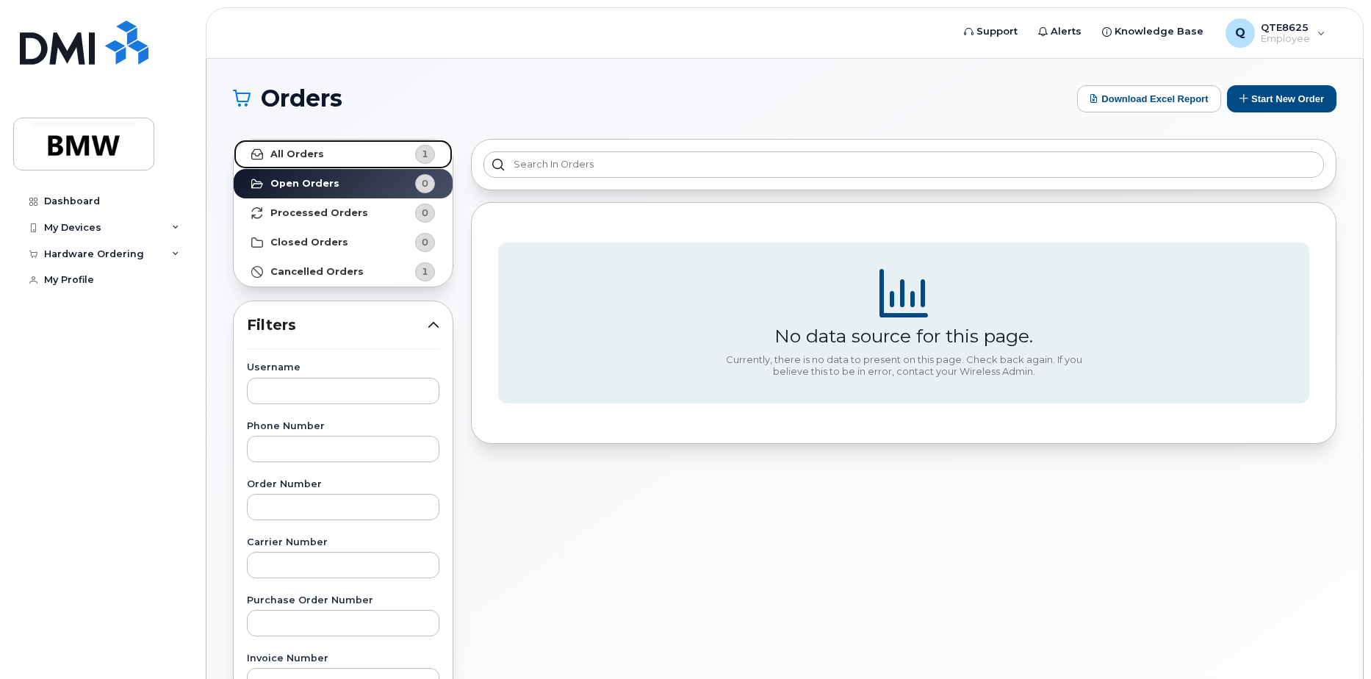
click at [315, 153] on strong "All Orders" at bounding box center [297, 154] width 54 height 12
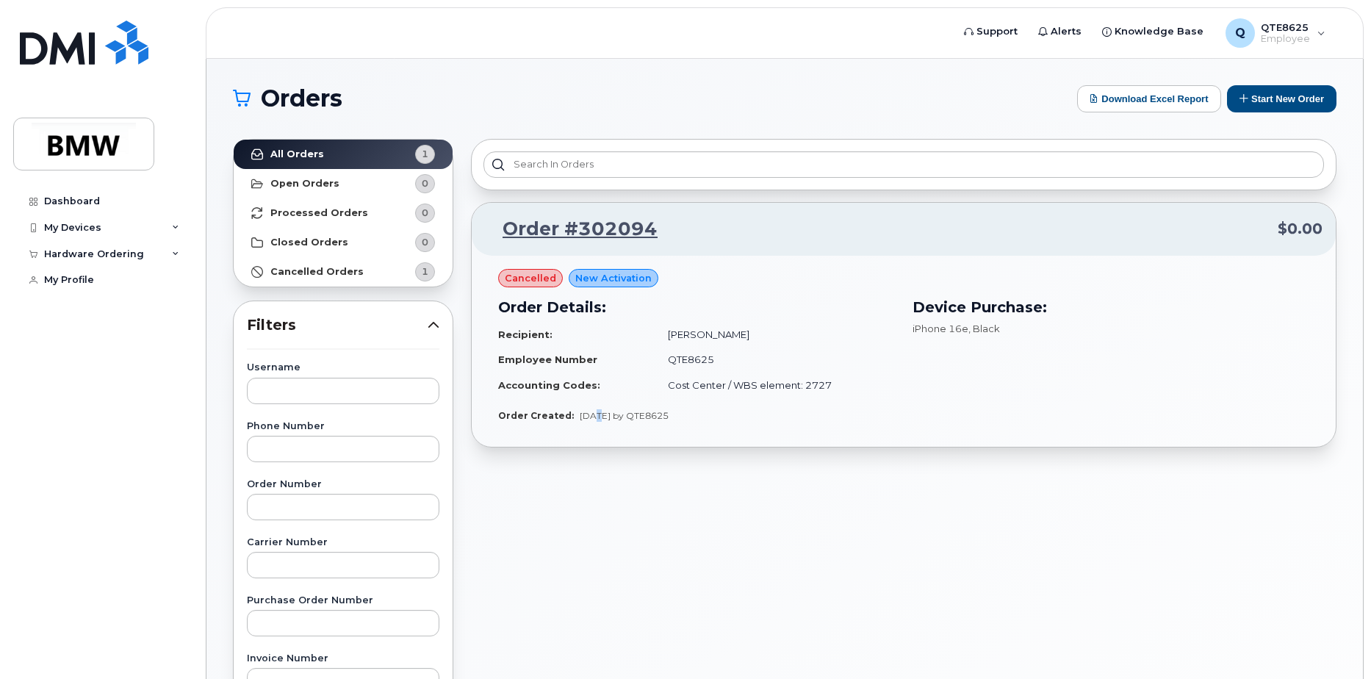
click at [589, 414] on span "[DATE] by QTE8625" at bounding box center [624, 415] width 89 height 11
click at [521, 281] on span "cancelled" at bounding box center [530, 278] width 51 height 14
click at [520, 281] on span "cancelled" at bounding box center [530, 278] width 51 height 14
drag, startPoint x: 520, startPoint y: 281, endPoint x: 587, endPoint y: 334, distance: 85.3
click at [587, 334] on td "Recipient:" at bounding box center [576, 335] width 157 height 26
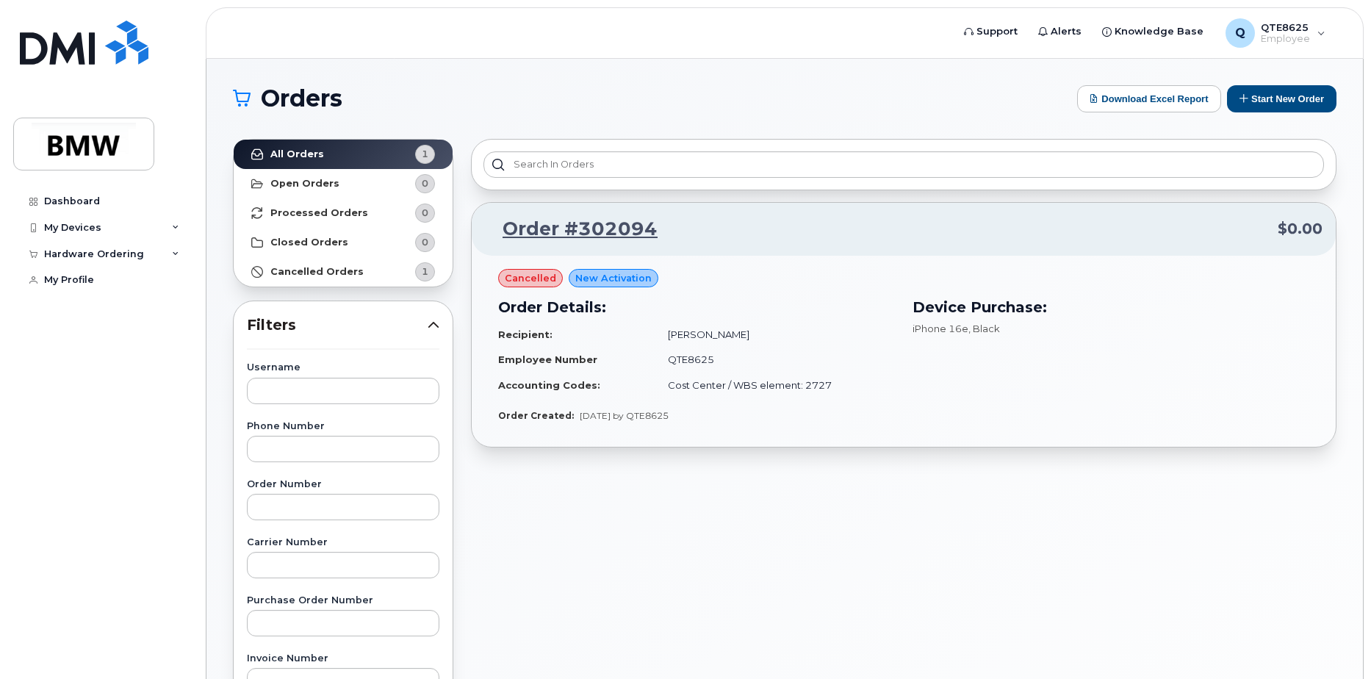
click at [606, 284] on span "New Activation" at bounding box center [613, 278] width 76 height 14
click at [531, 277] on span "cancelled" at bounding box center [530, 278] width 51 height 14
click at [172, 231] on icon at bounding box center [175, 227] width 7 height 7
click at [168, 244] on div "Hardware Ordering" at bounding box center [102, 254] width 178 height 26
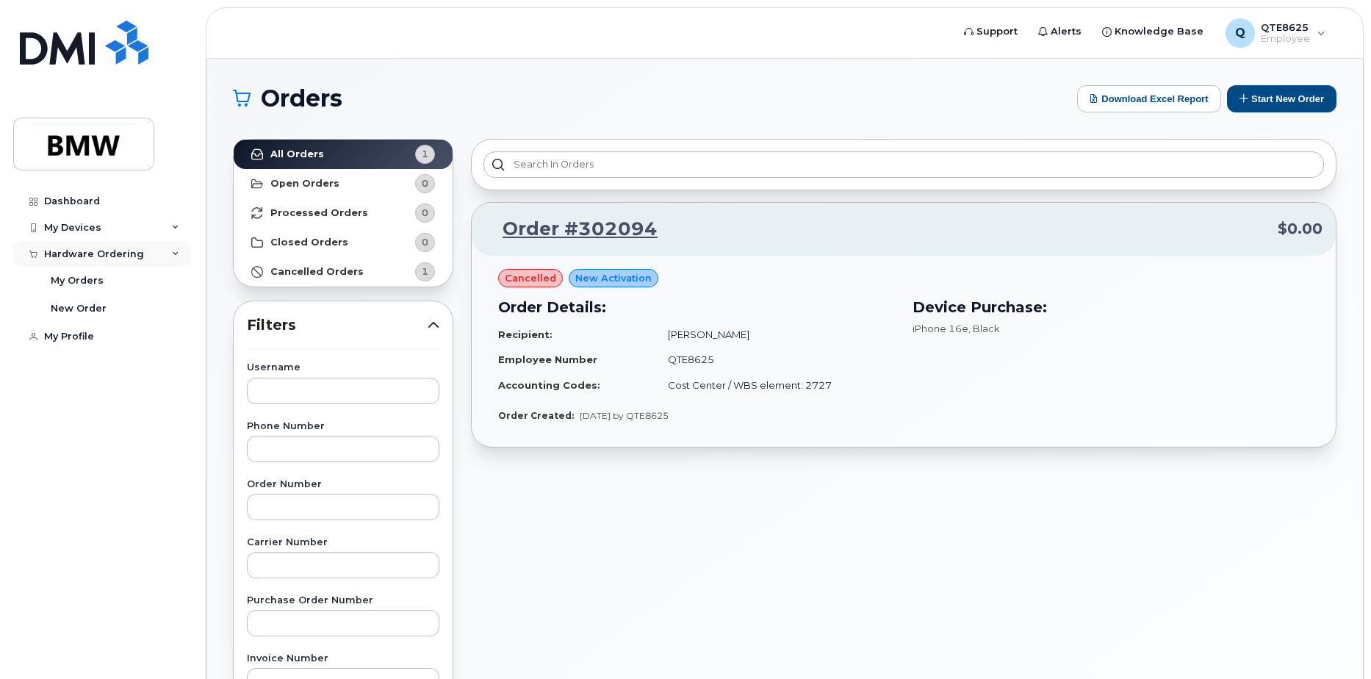
click at [171, 257] on div "Hardware Ordering" at bounding box center [102, 254] width 178 height 26
click at [171, 256] on div "Hardware Ordering" at bounding box center [102, 254] width 178 height 26
click at [176, 256] on icon at bounding box center [175, 254] width 7 height 7
